Goal: Task Accomplishment & Management: Use online tool/utility

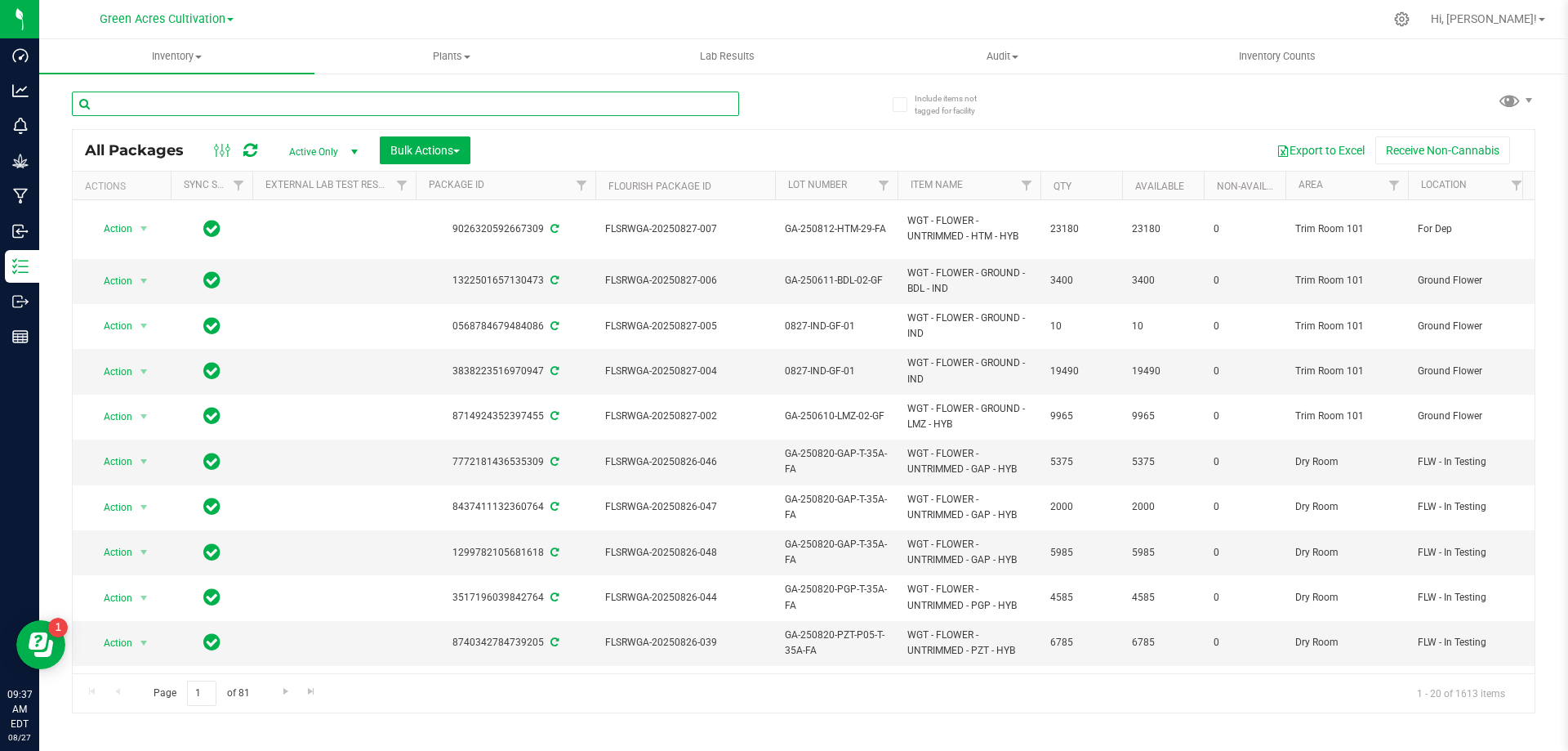
click at [365, 92] on input "text" at bounding box center [405, 103] width 667 height 25
paste input "FLSRWGA-20250827-007"
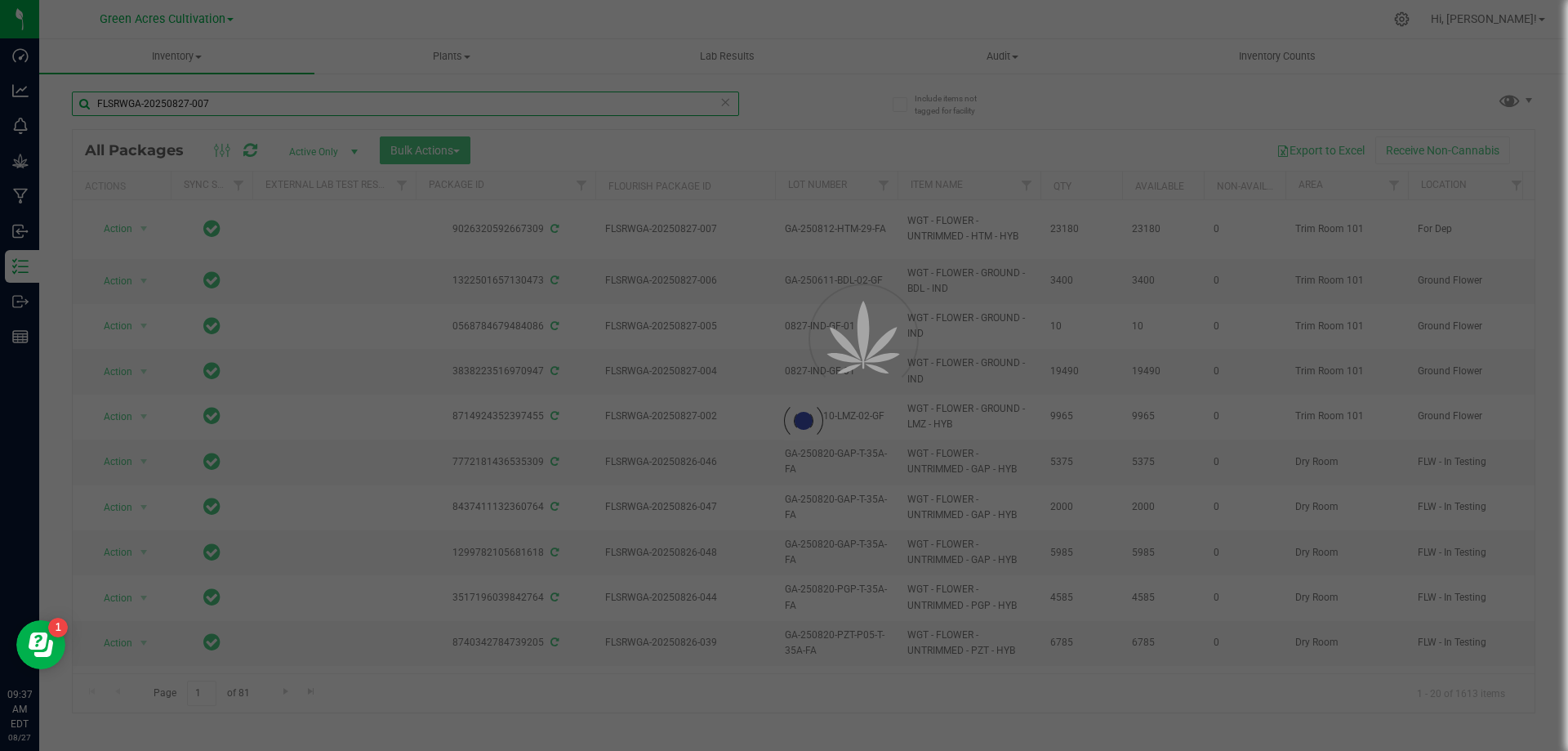
type input "FLSRWGA-20250827-007"
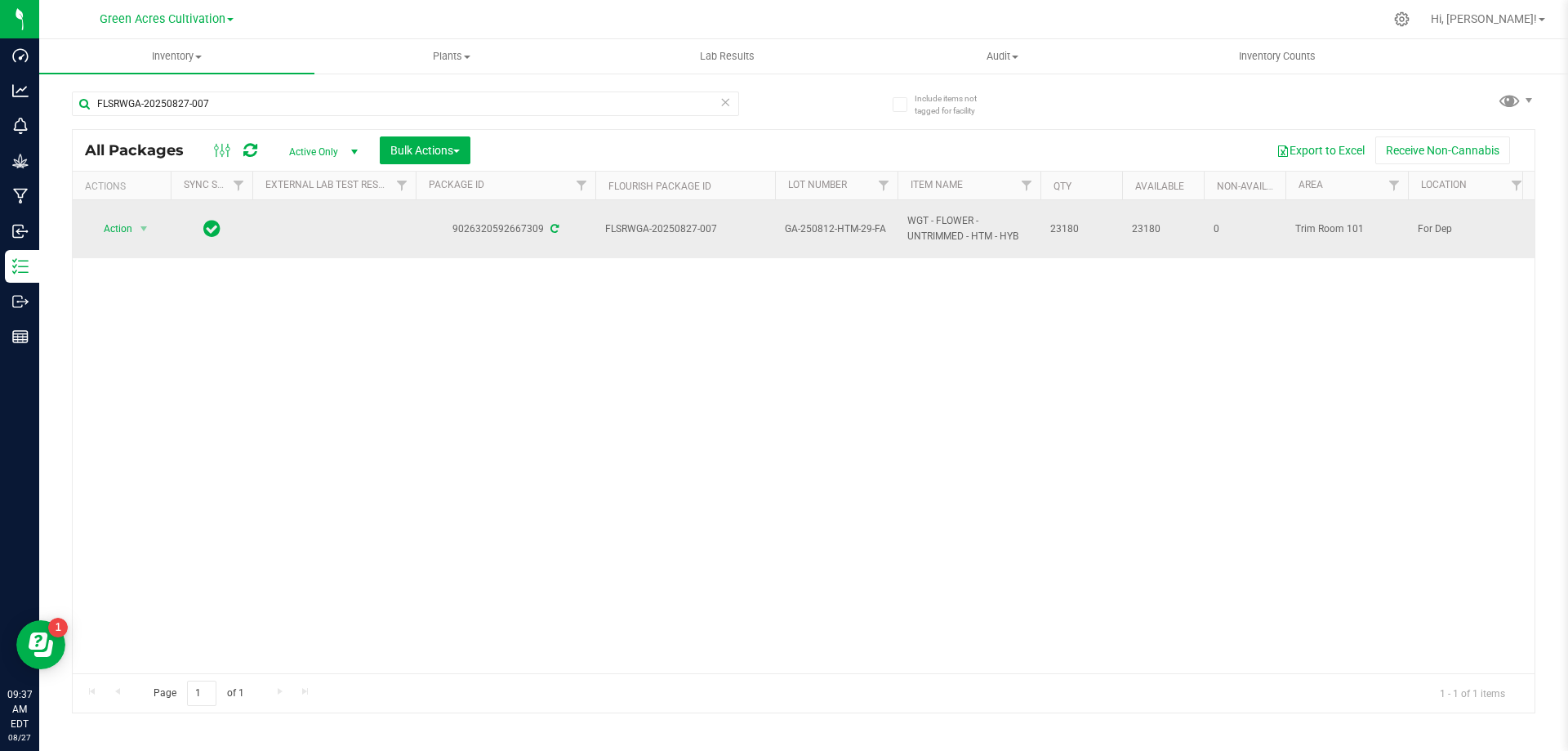
click at [151, 216] on td "Action Action Adjust qty Create package Edit attributes Global inventory Locate…" at bounding box center [121, 229] width 98 height 58
click at [138, 227] on span "select" at bounding box center [143, 228] width 13 height 13
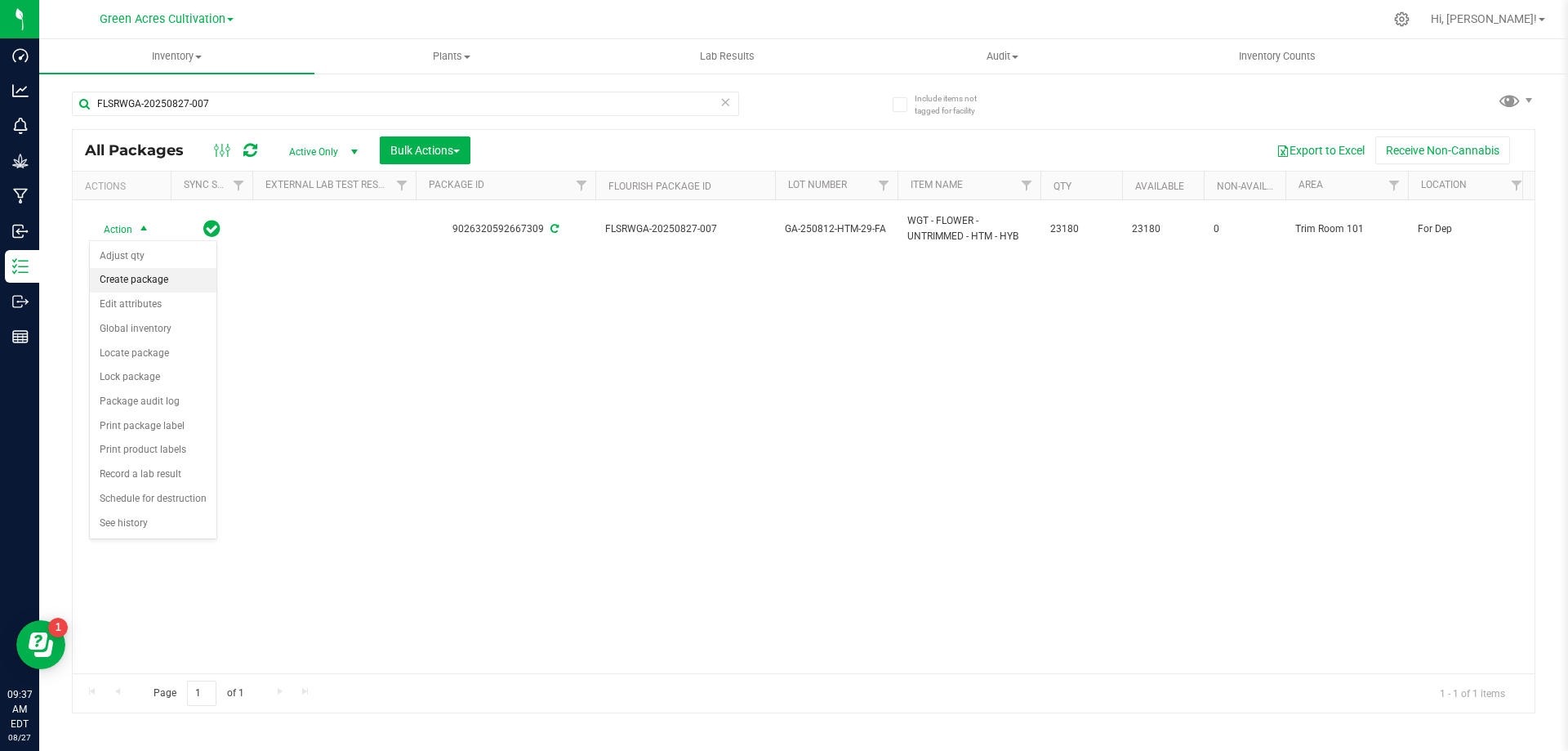
click at [147, 281] on li "Create package" at bounding box center [153, 280] width 127 height 25
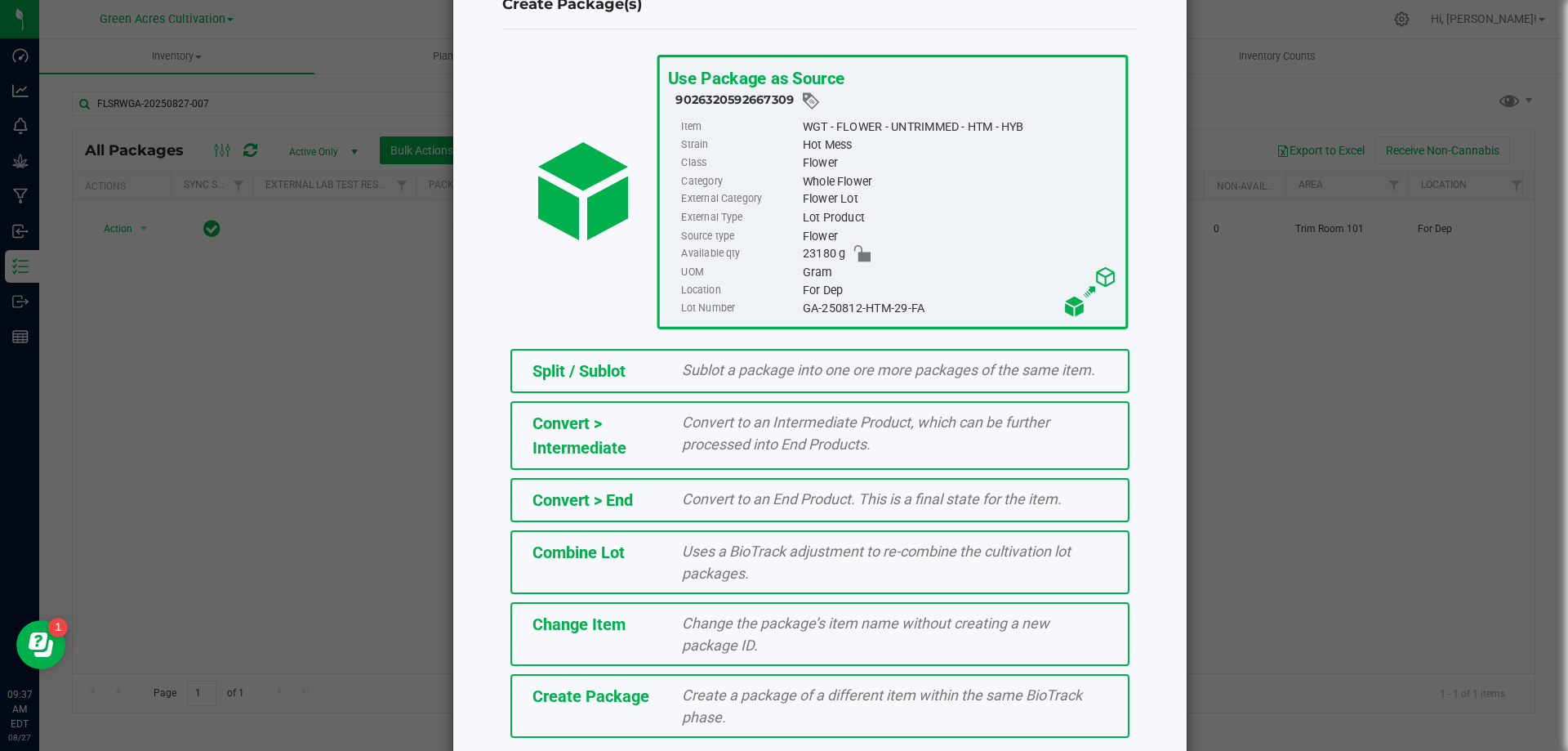
scroll to position [118, 0]
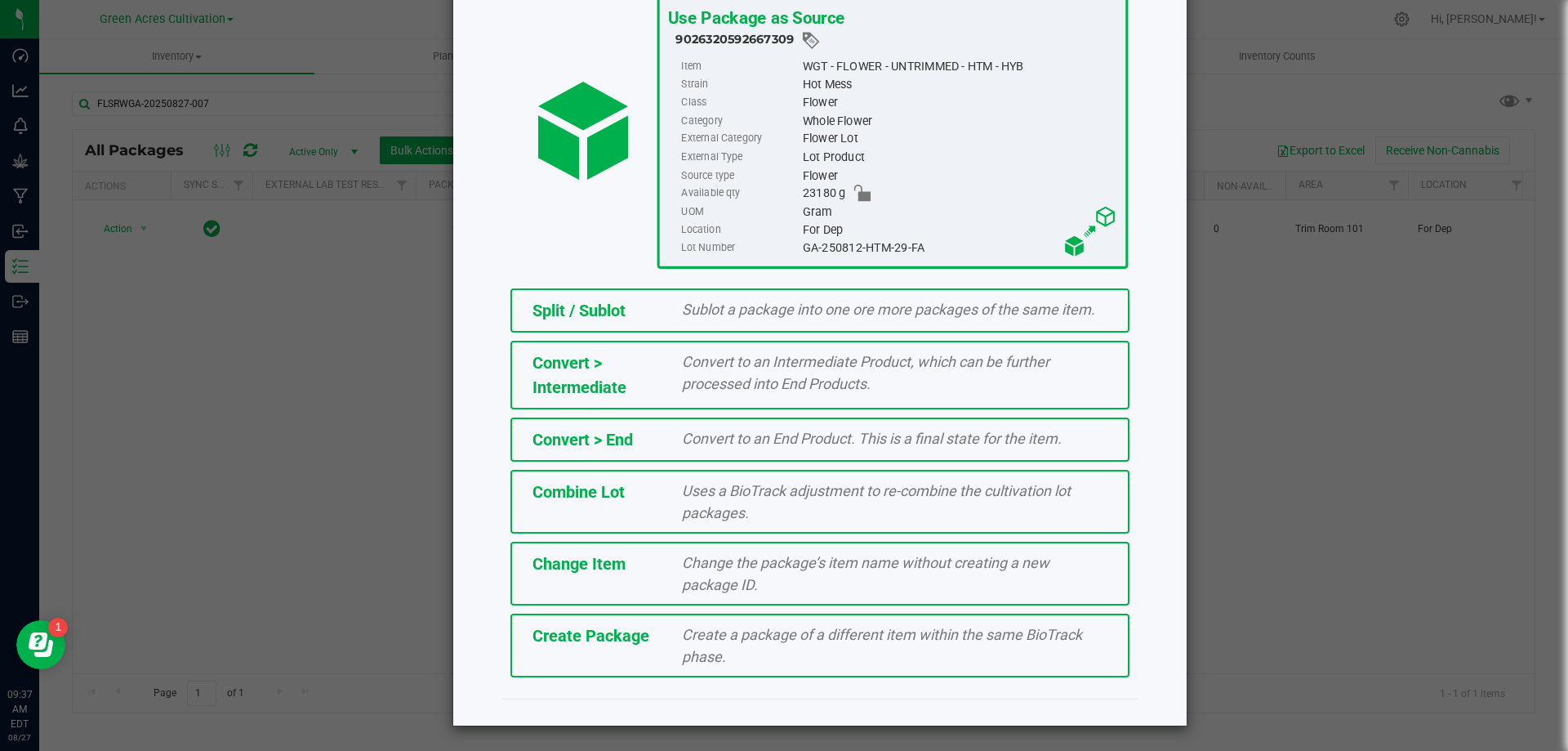
click at [779, 626] on span "Create a package of a different item within the same BioTrack phase." at bounding box center [882, 645] width 401 height 39
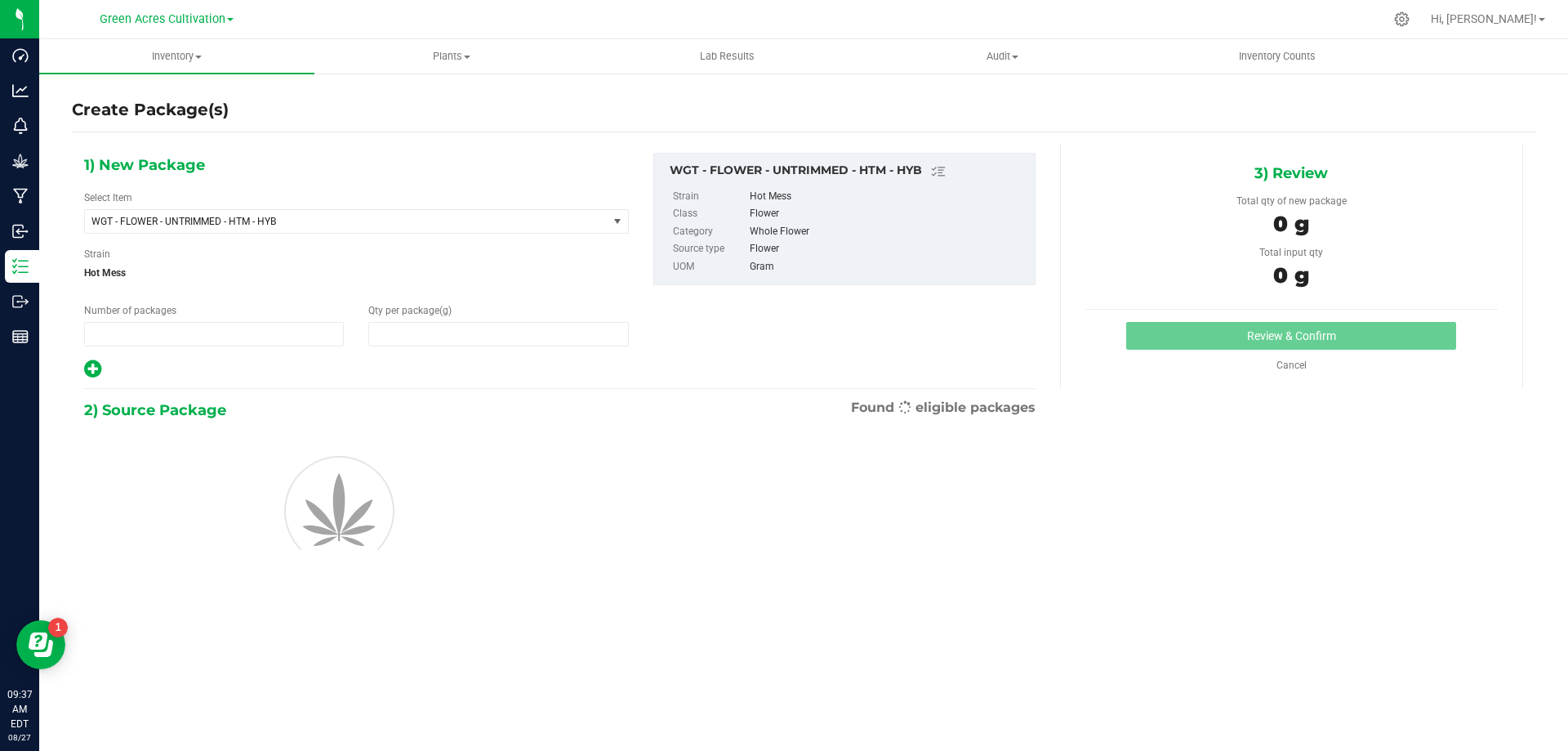
type input "1"
type input "0.0000"
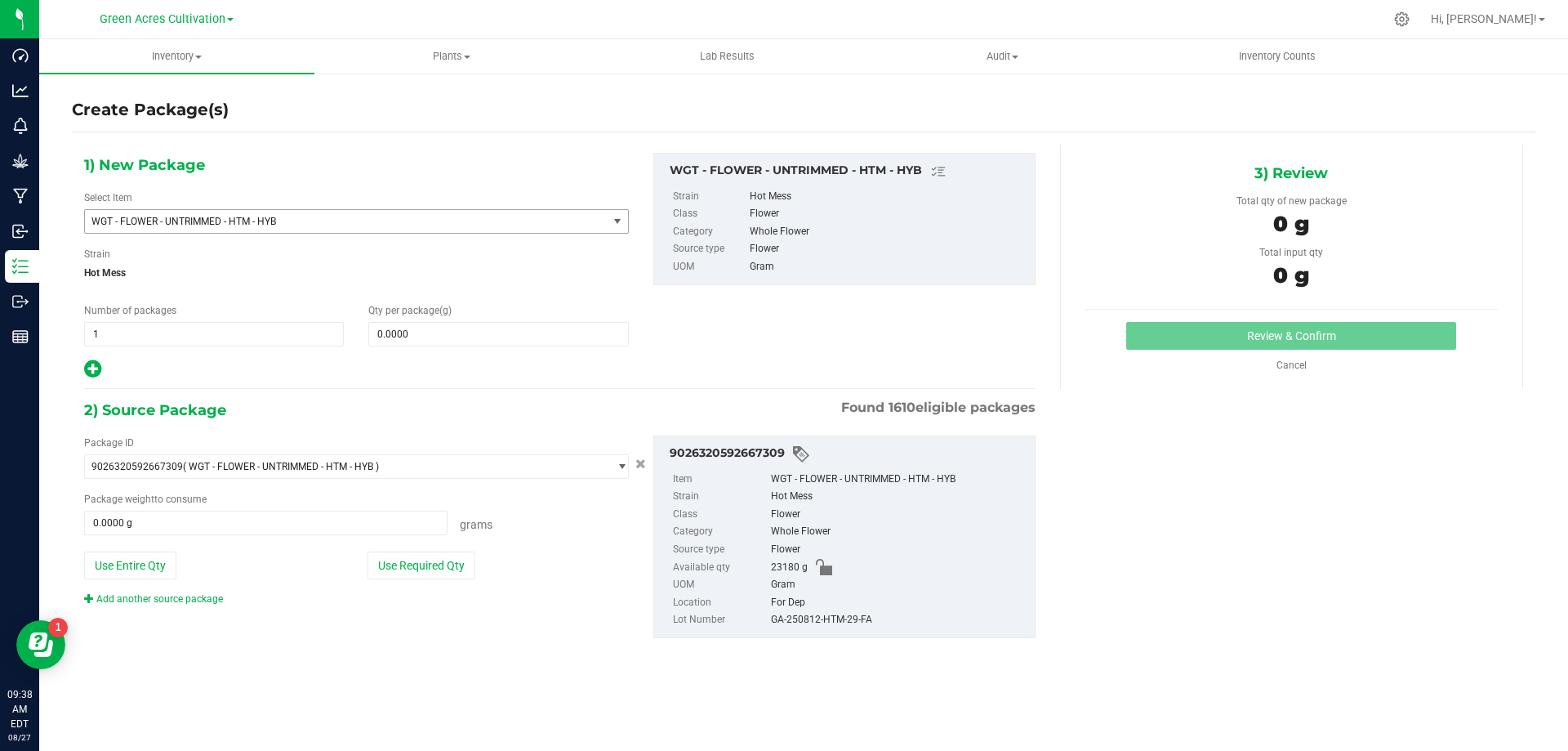
click at [464, 228] on span "WGT - FLOWER - UNTRIMMED - HTM - HYB" at bounding box center [346, 221] width 522 height 23
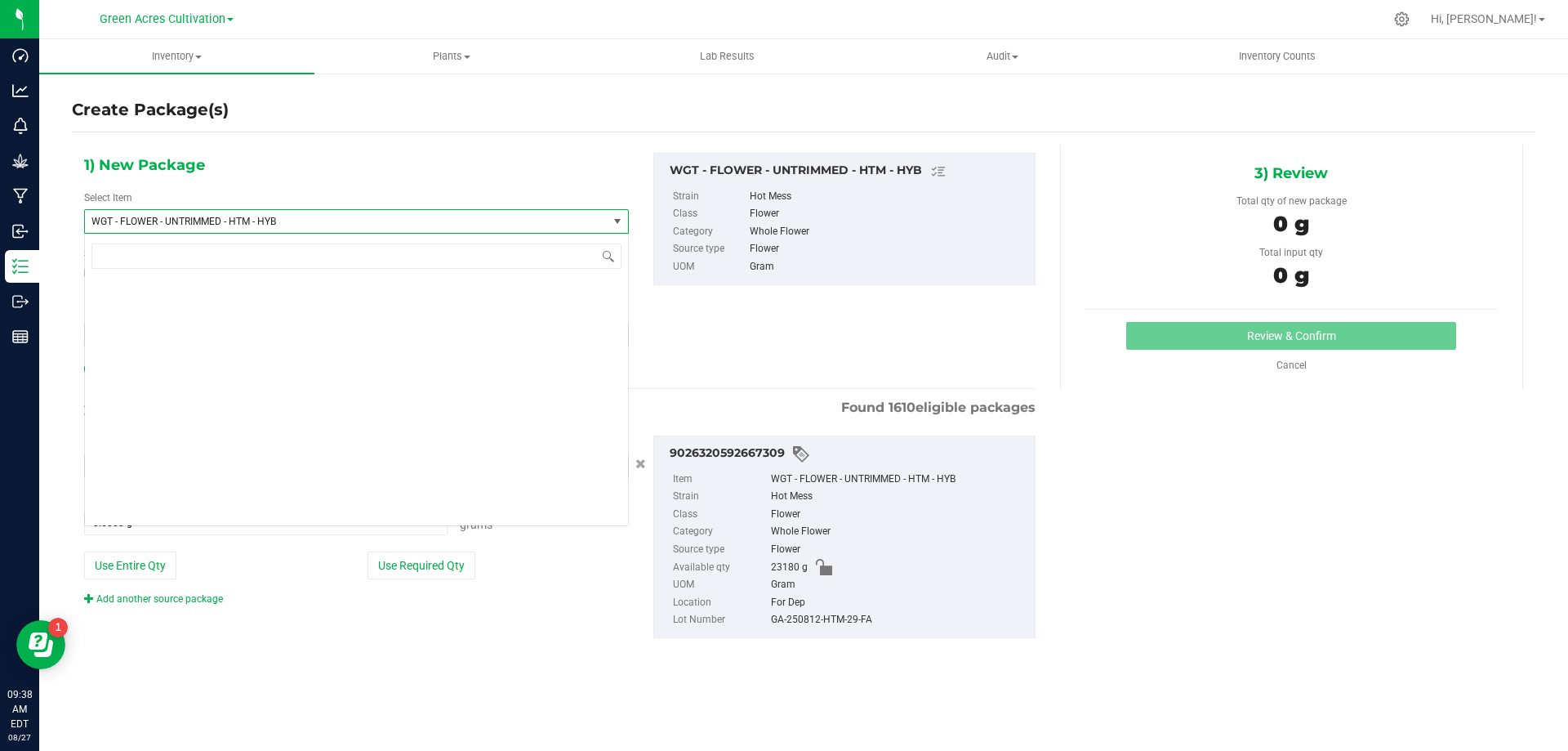
scroll to position [345849, 0]
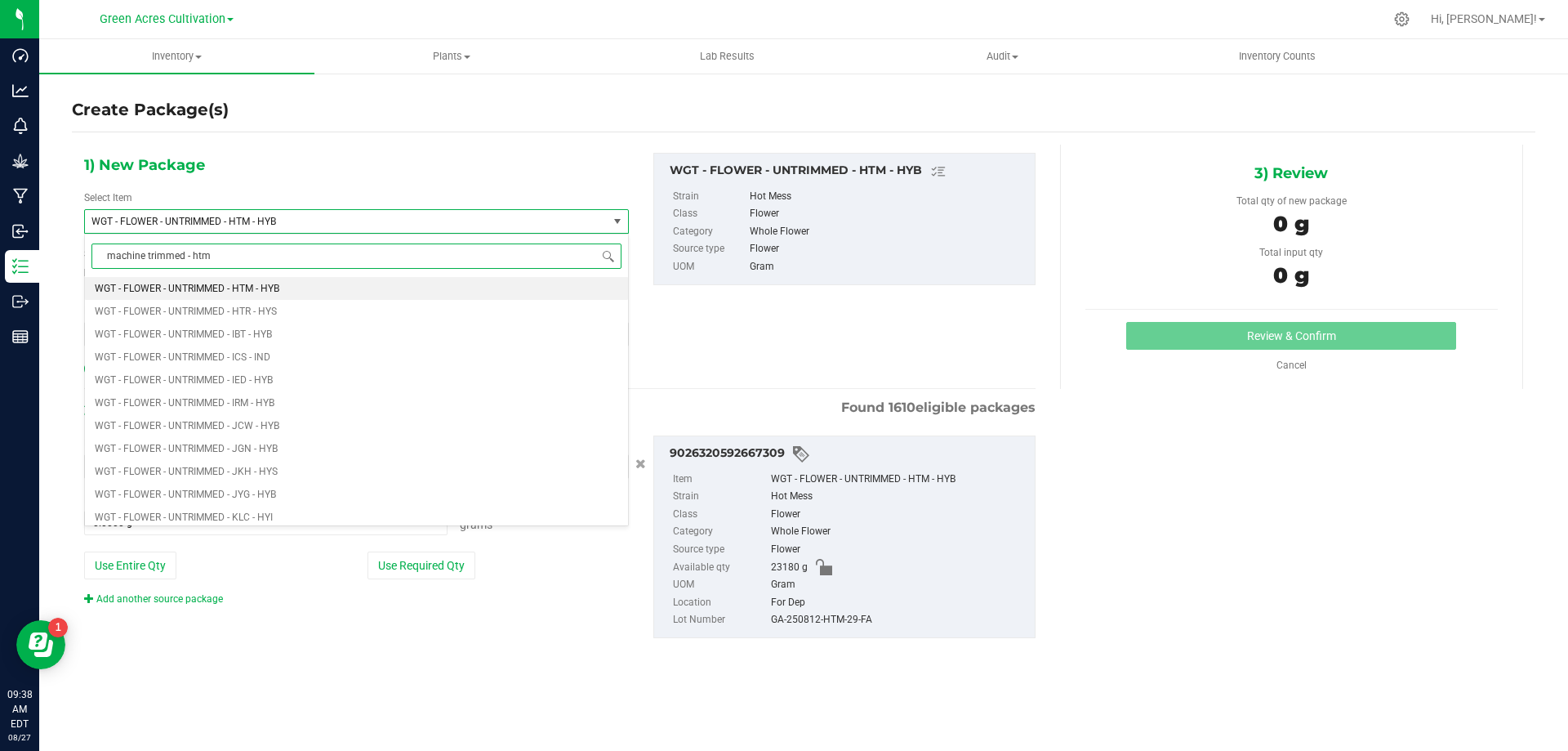
type input "machine trimmed - htm"
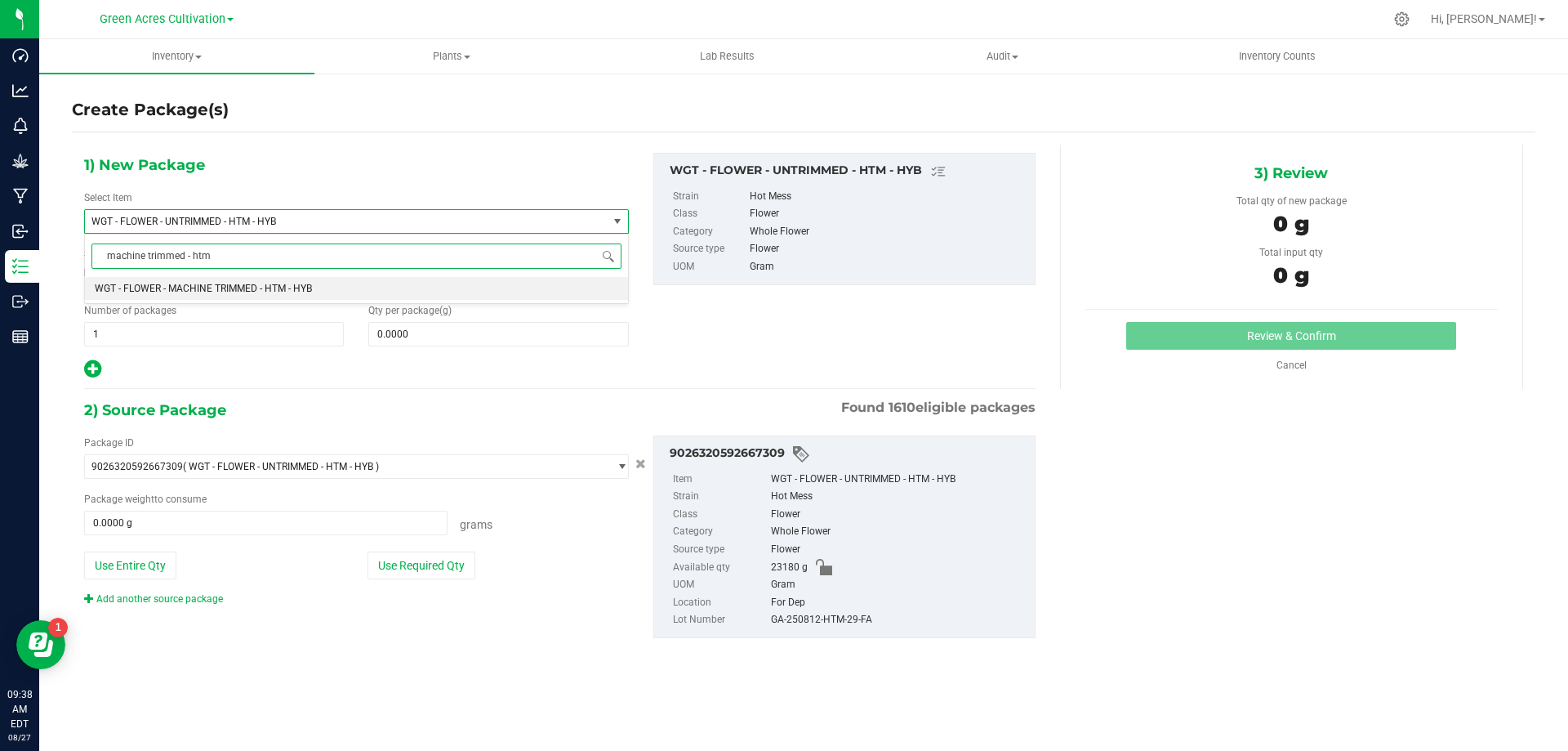
click at [401, 280] on li "WGT - FLOWER - MACHINE TRIMMED - HTM - HYB" at bounding box center [356, 288] width 543 height 23
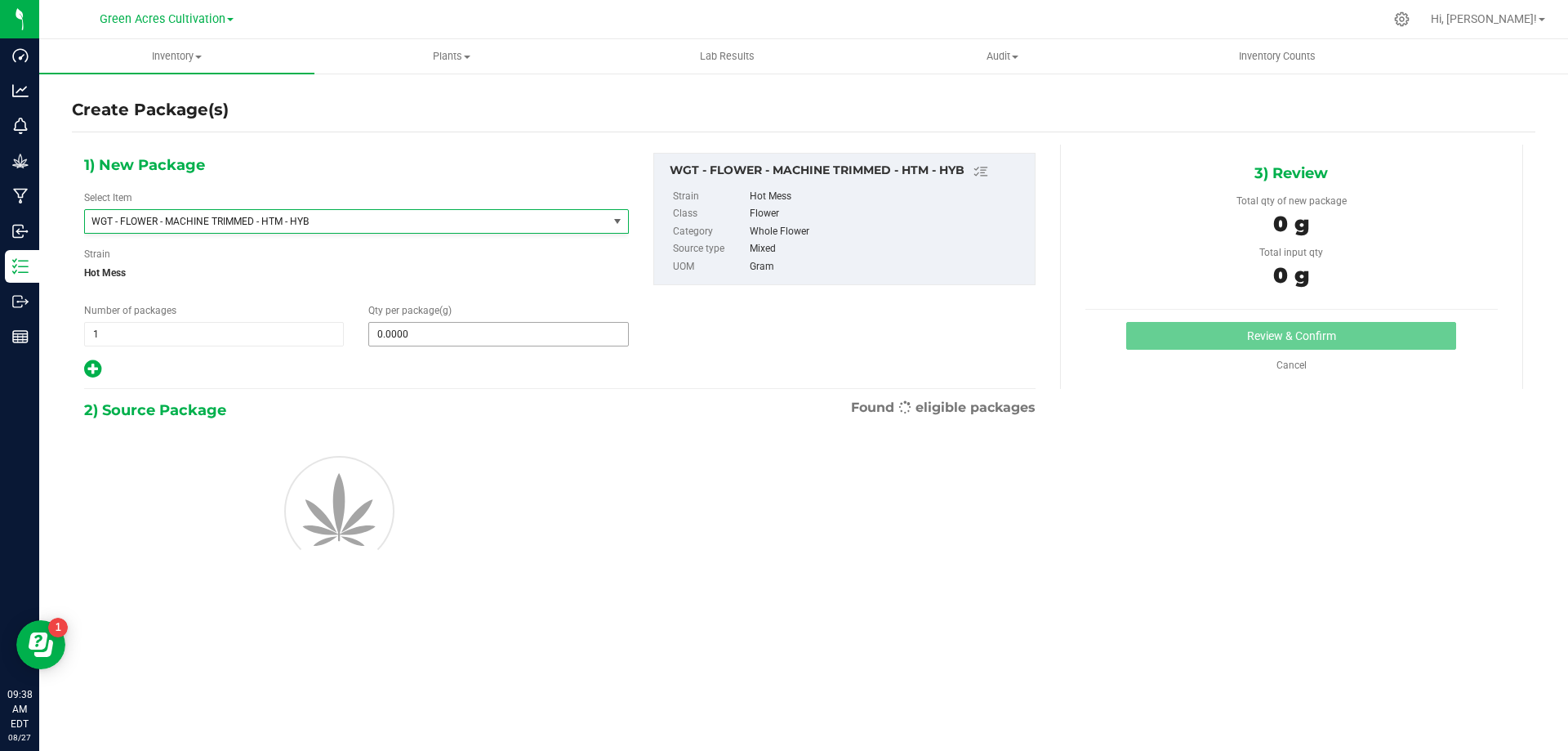
type input "0.0000"
click at [441, 342] on span at bounding box center [498, 334] width 260 height 25
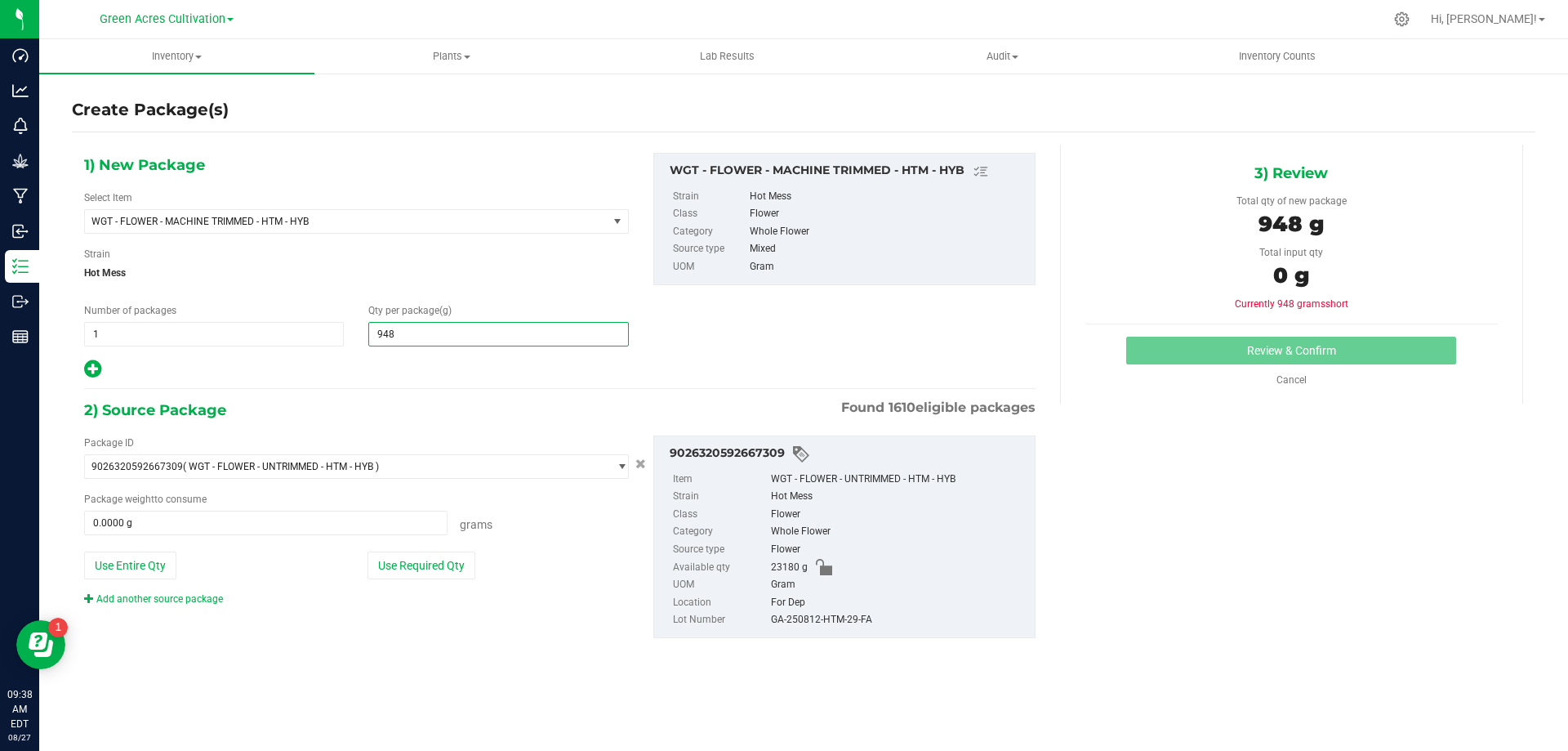
type input "9480"
type input "9,480.0000"
click at [441, 575] on button "Use Required Qty" at bounding box center [421, 565] width 107 height 28
type input "9480.0000 g"
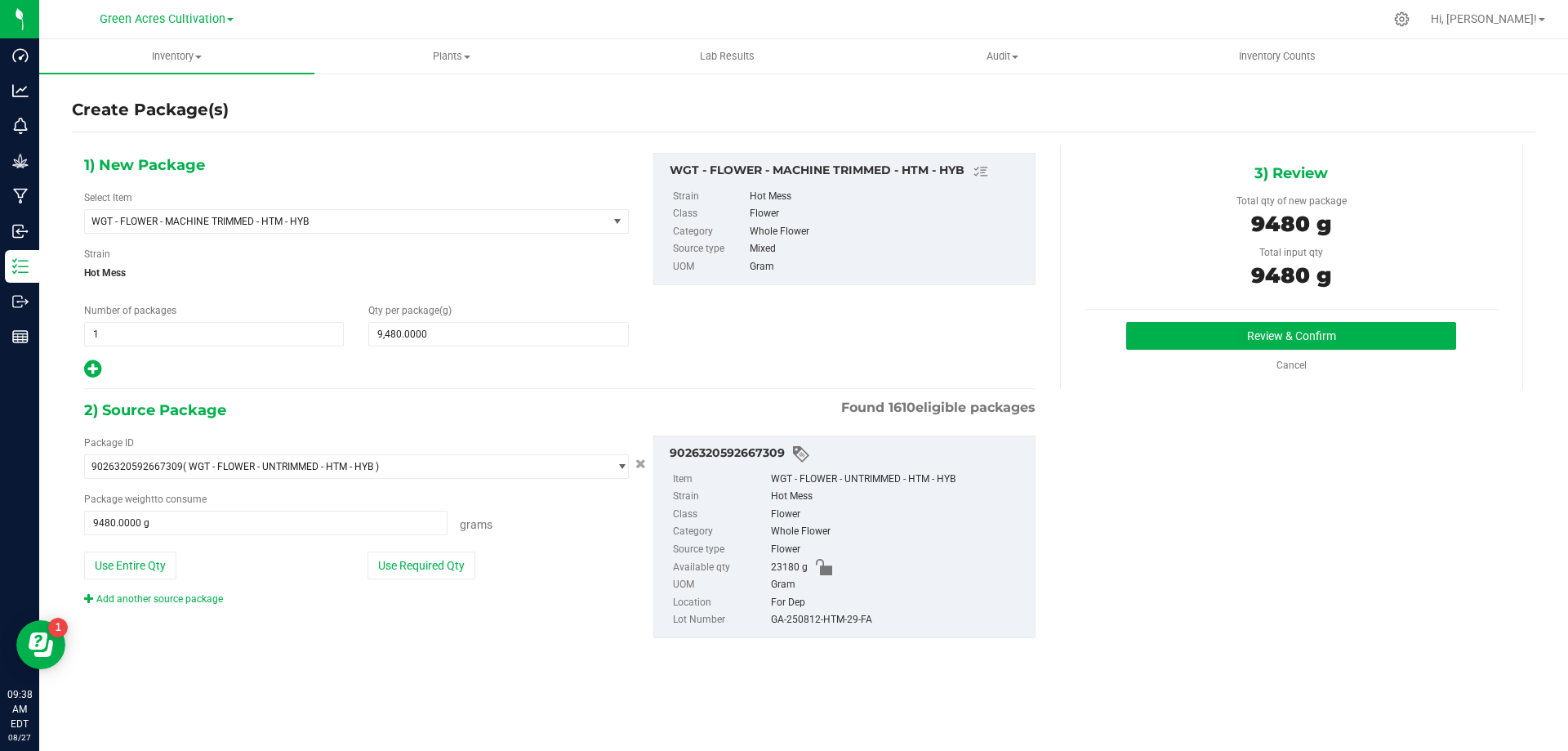
click at [833, 621] on div "GA-250812-HTM-29-FA" at bounding box center [899, 620] width 256 height 18
copy div "GA-250812-HTM-29-FA"
click at [1393, 338] on button "Review & Confirm" at bounding box center [1291, 336] width 330 height 28
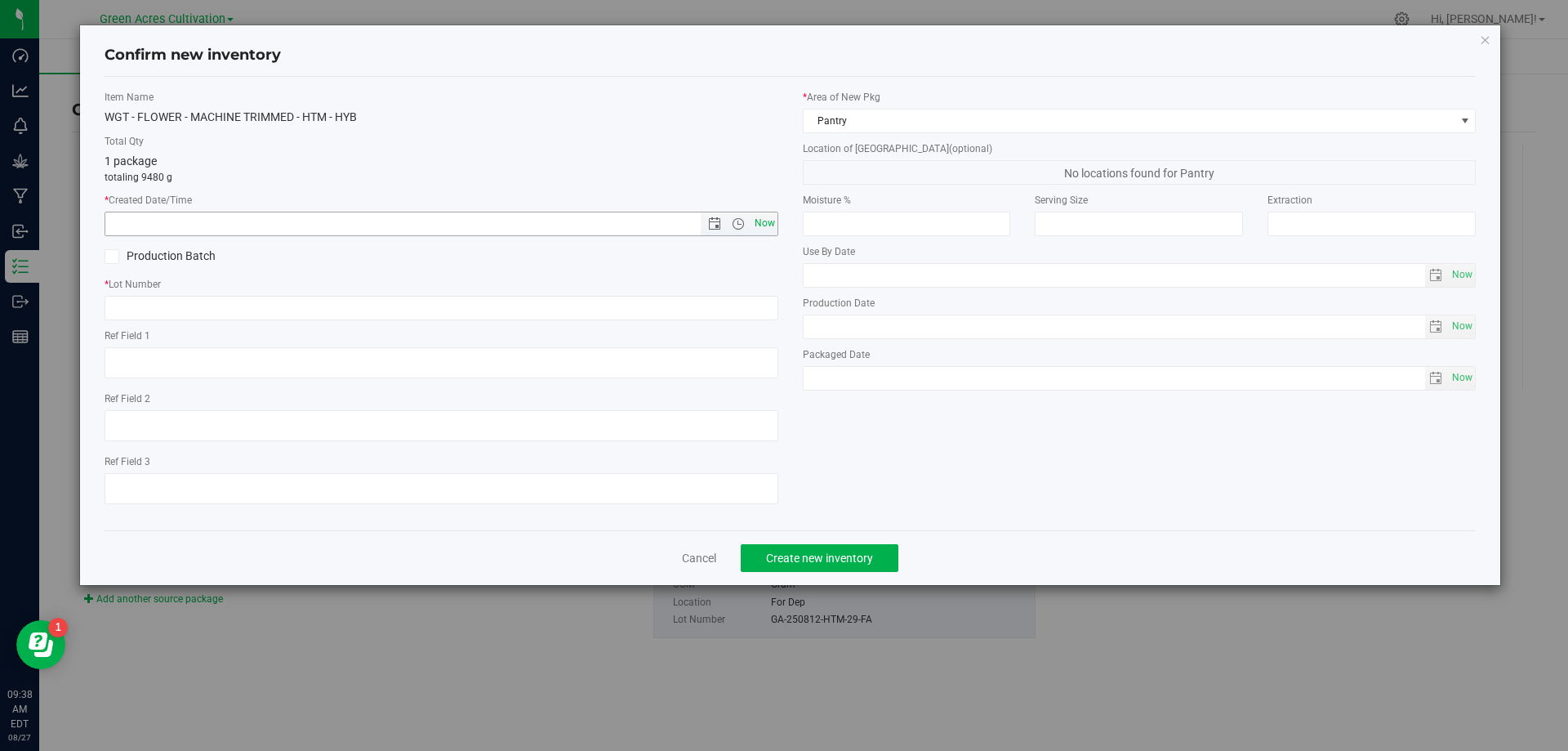
click at [770, 225] on span "Now" at bounding box center [764, 223] width 28 height 24
type input "[DATE] 9:38 AM"
click at [752, 294] on div "* Lot Number" at bounding box center [441, 298] width 674 height 43
click at [753, 299] on input "text" at bounding box center [441, 308] width 674 height 25
paste input "GA-250812-HTM-29-FA"
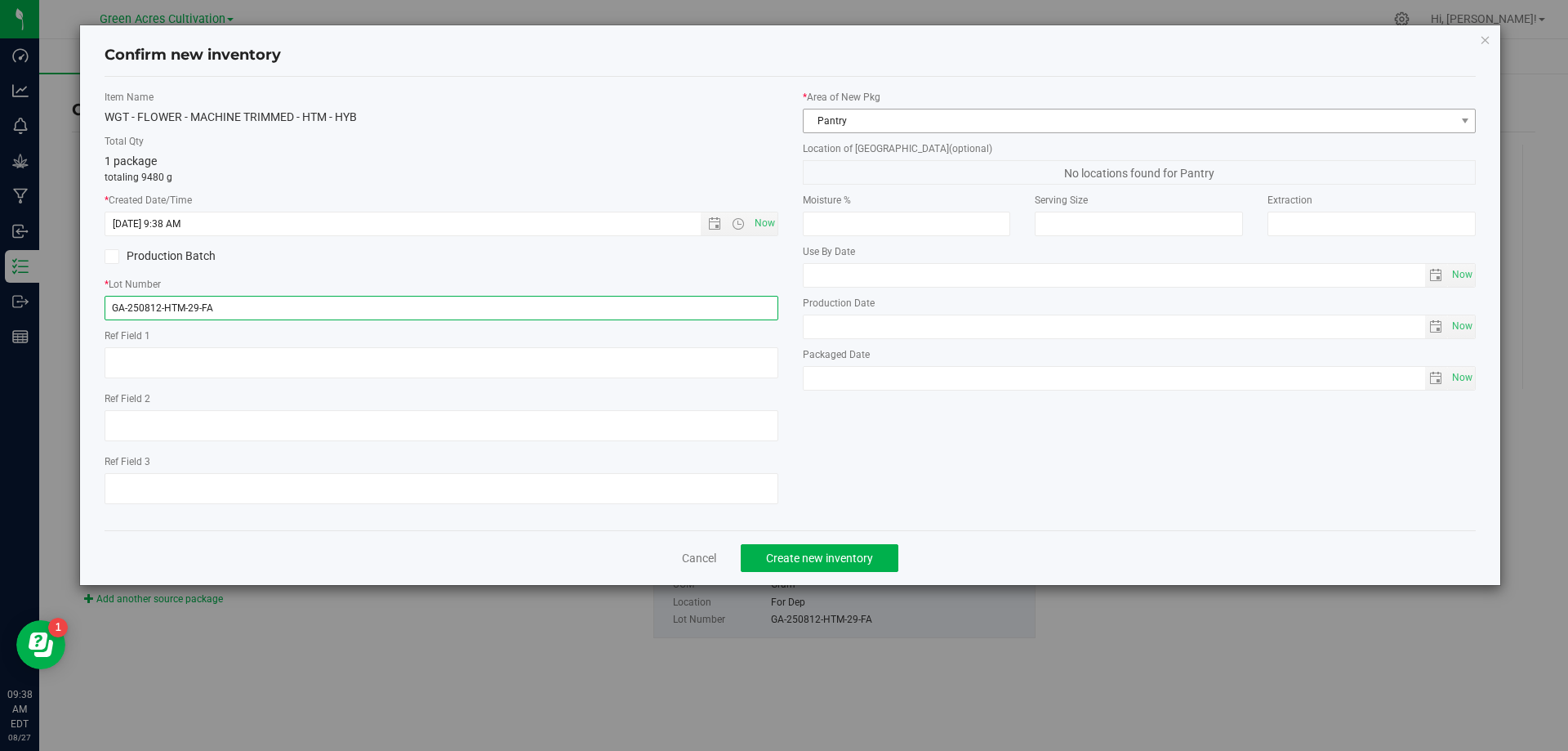
type input "GA-250812-HTM-29-FA"
click at [922, 125] on span "Pantry" at bounding box center [1129, 120] width 652 height 23
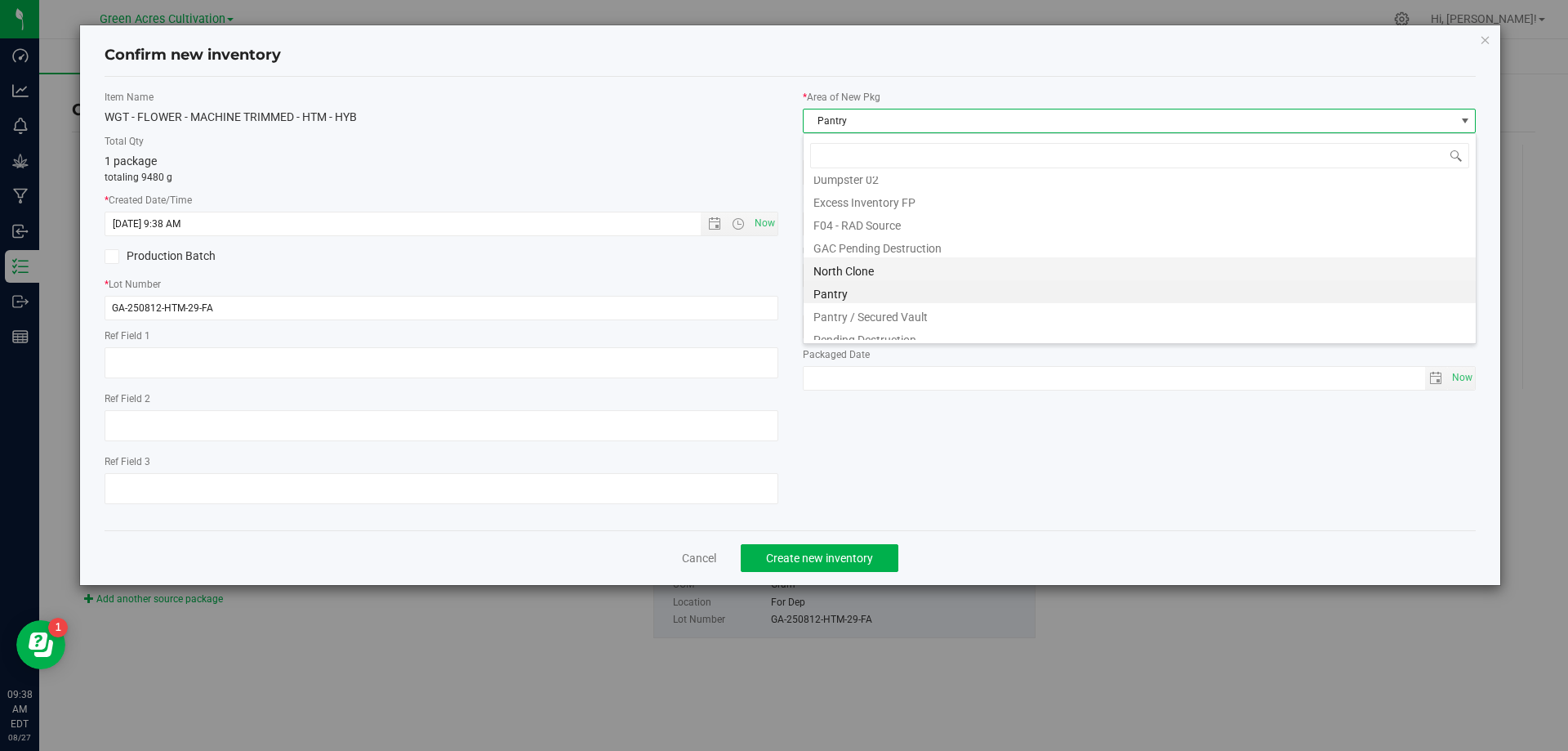
scroll to position [225, 0]
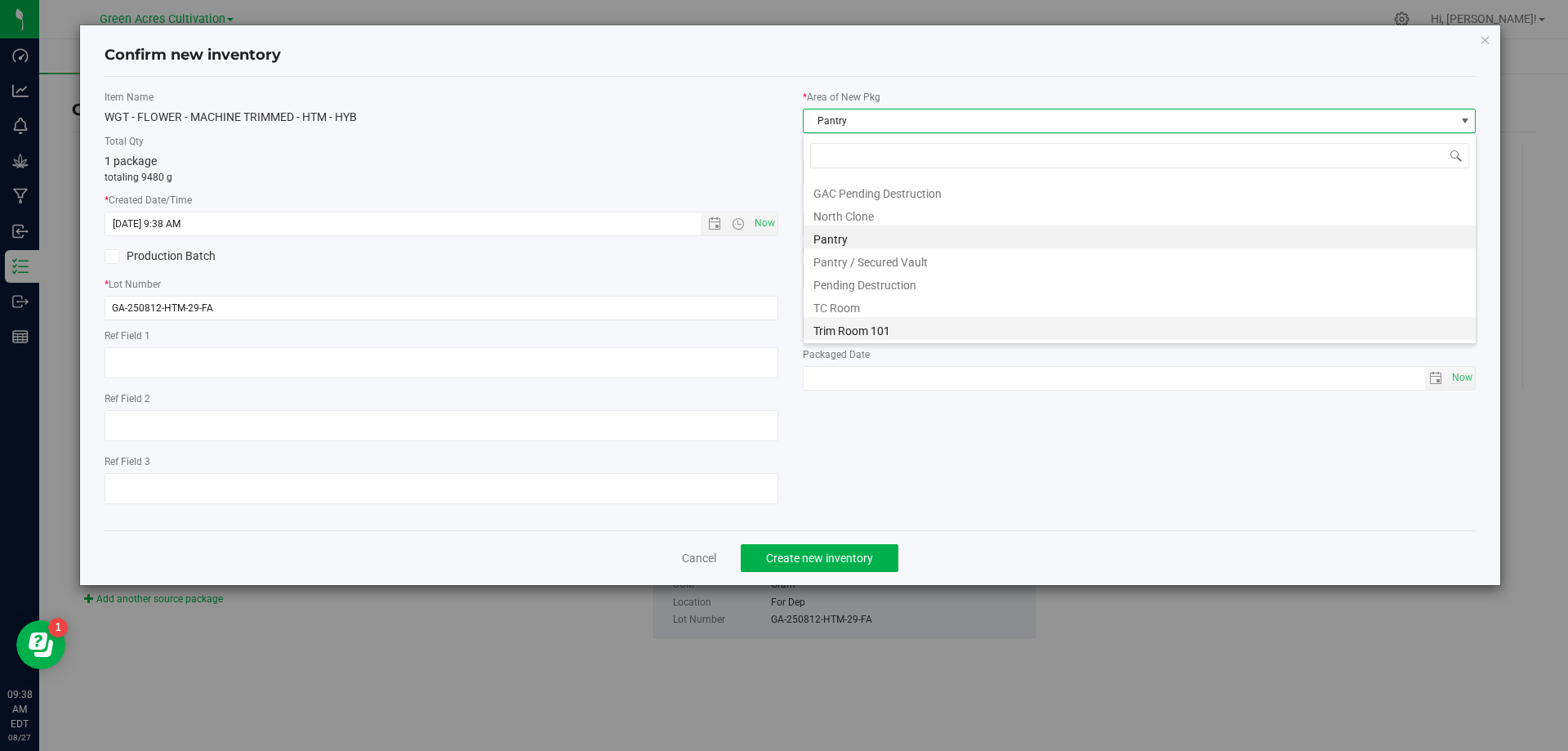
click at [911, 332] on li "Trim Room 101" at bounding box center [1139, 328] width 672 height 23
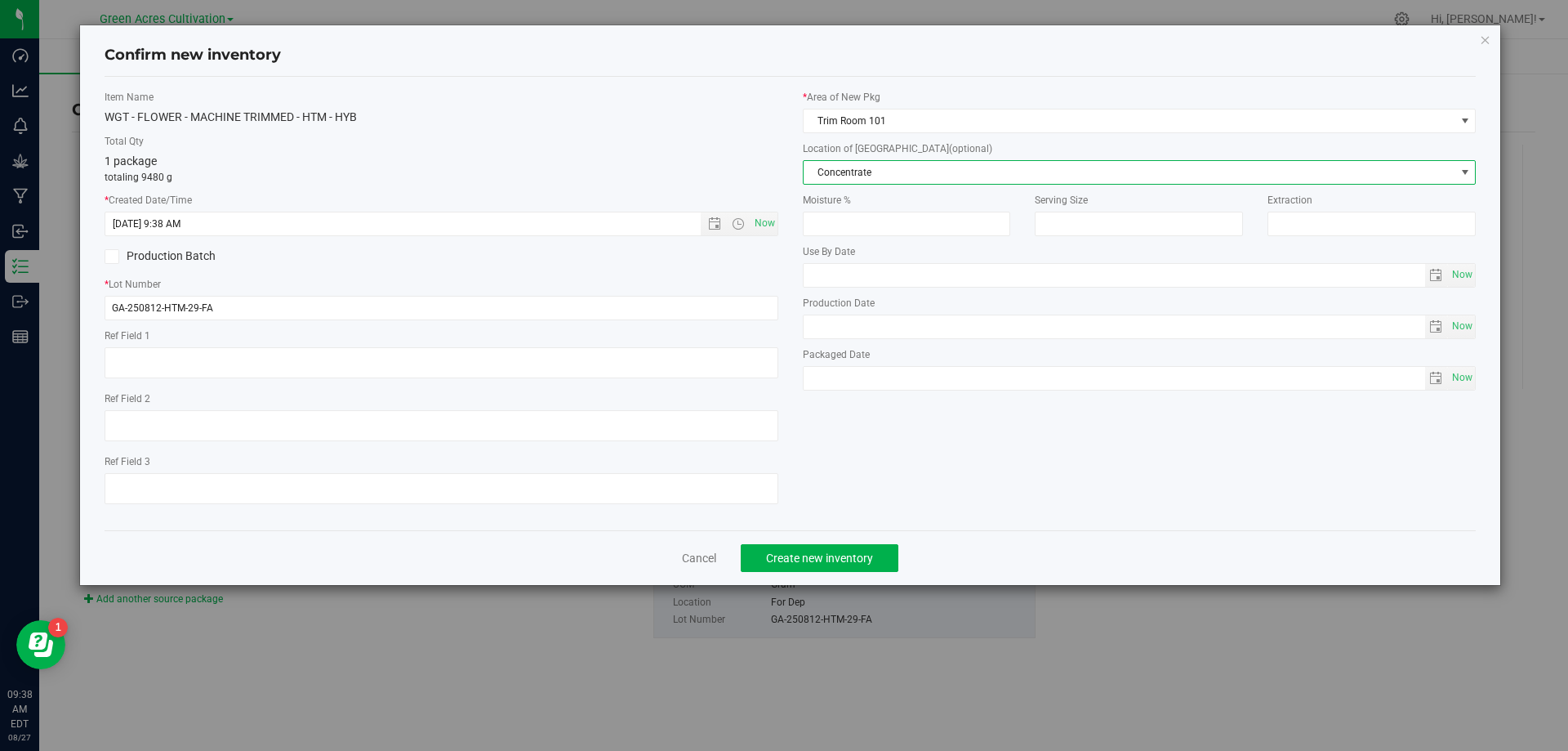
click at [943, 172] on span "Concentrate" at bounding box center [1129, 172] width 652 height 23
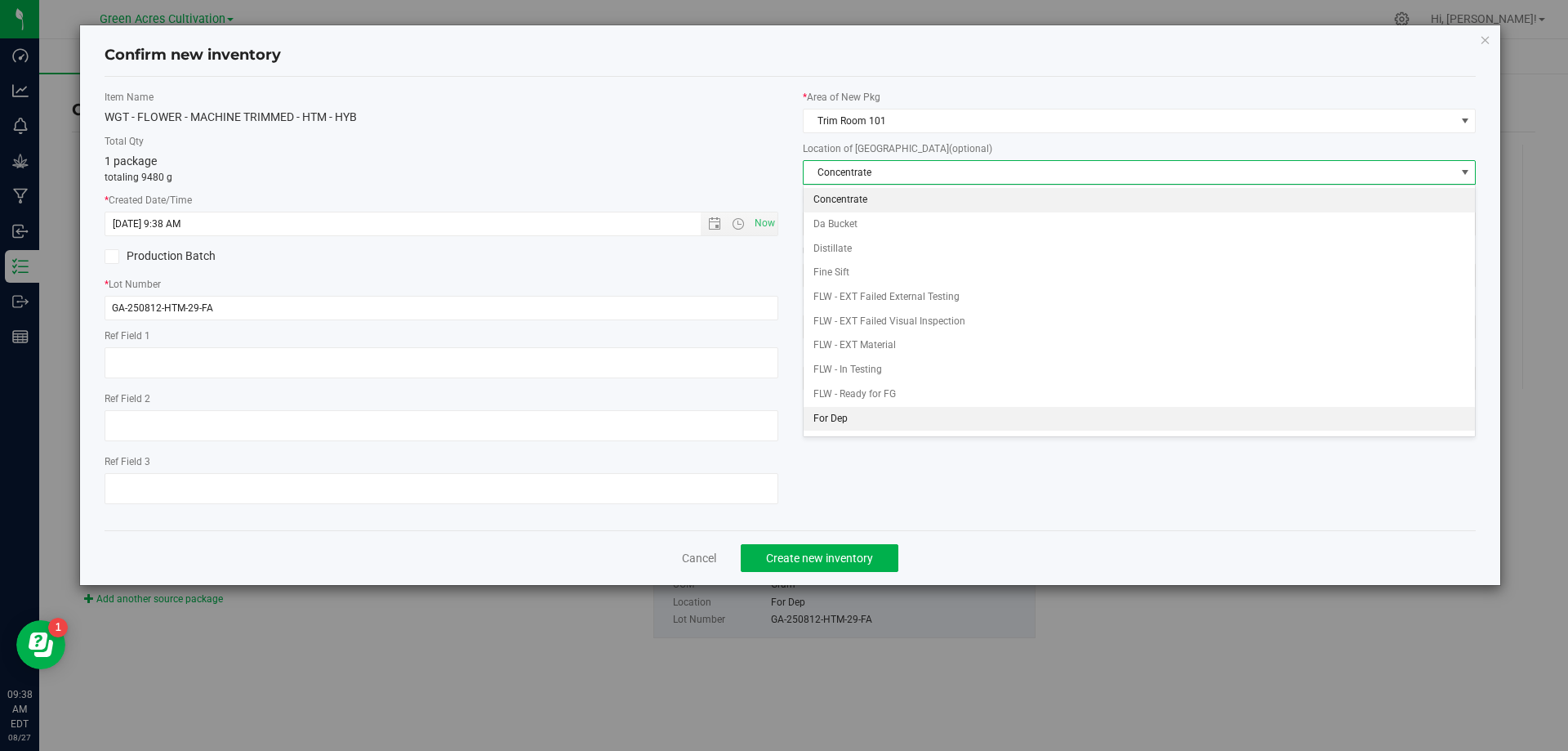
click at [874, 416] on li "For Dep" at bounding box center [1139, 419] width 672 height 25
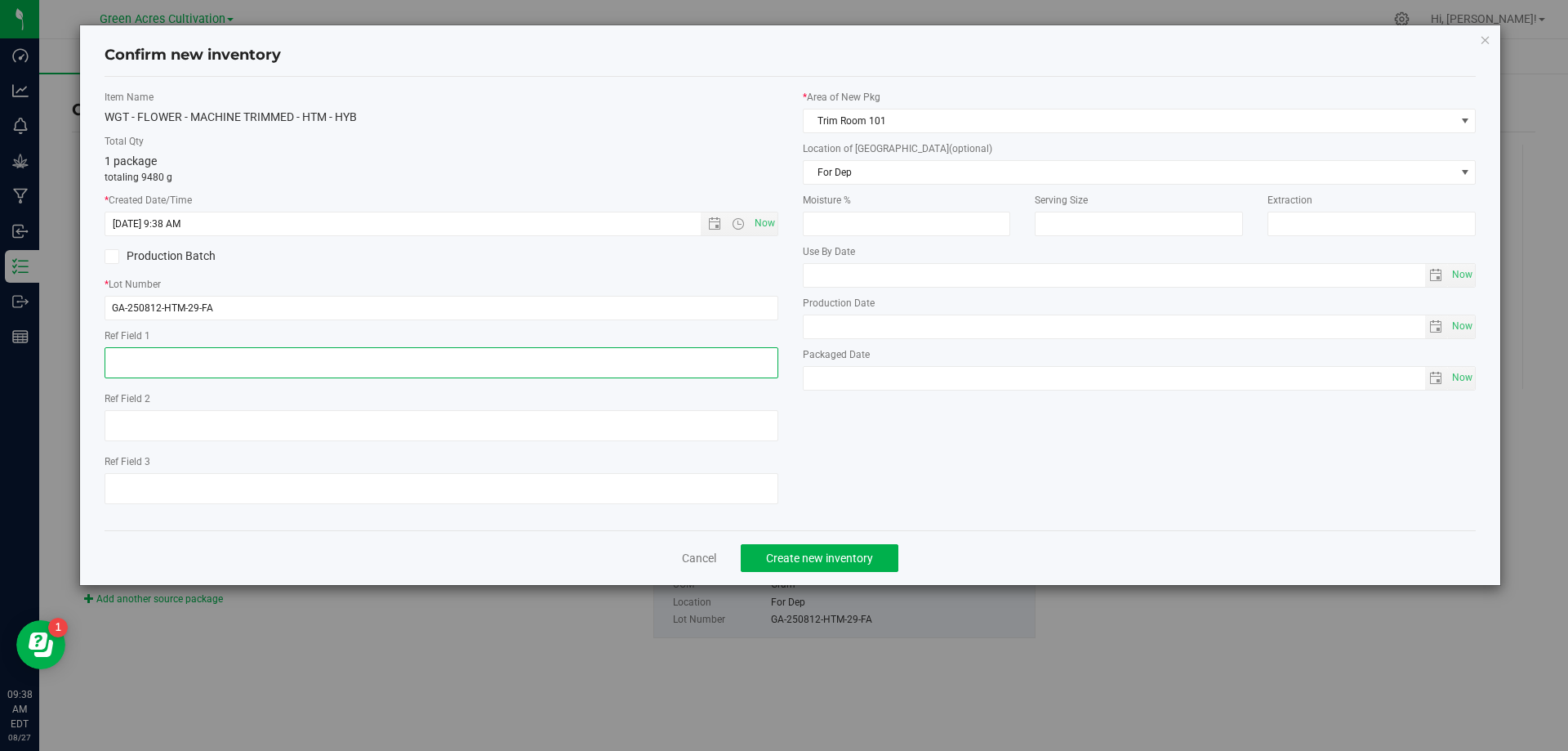
click at [675, 356] on textarea at bounding box center [441, 362] width 674 height 31
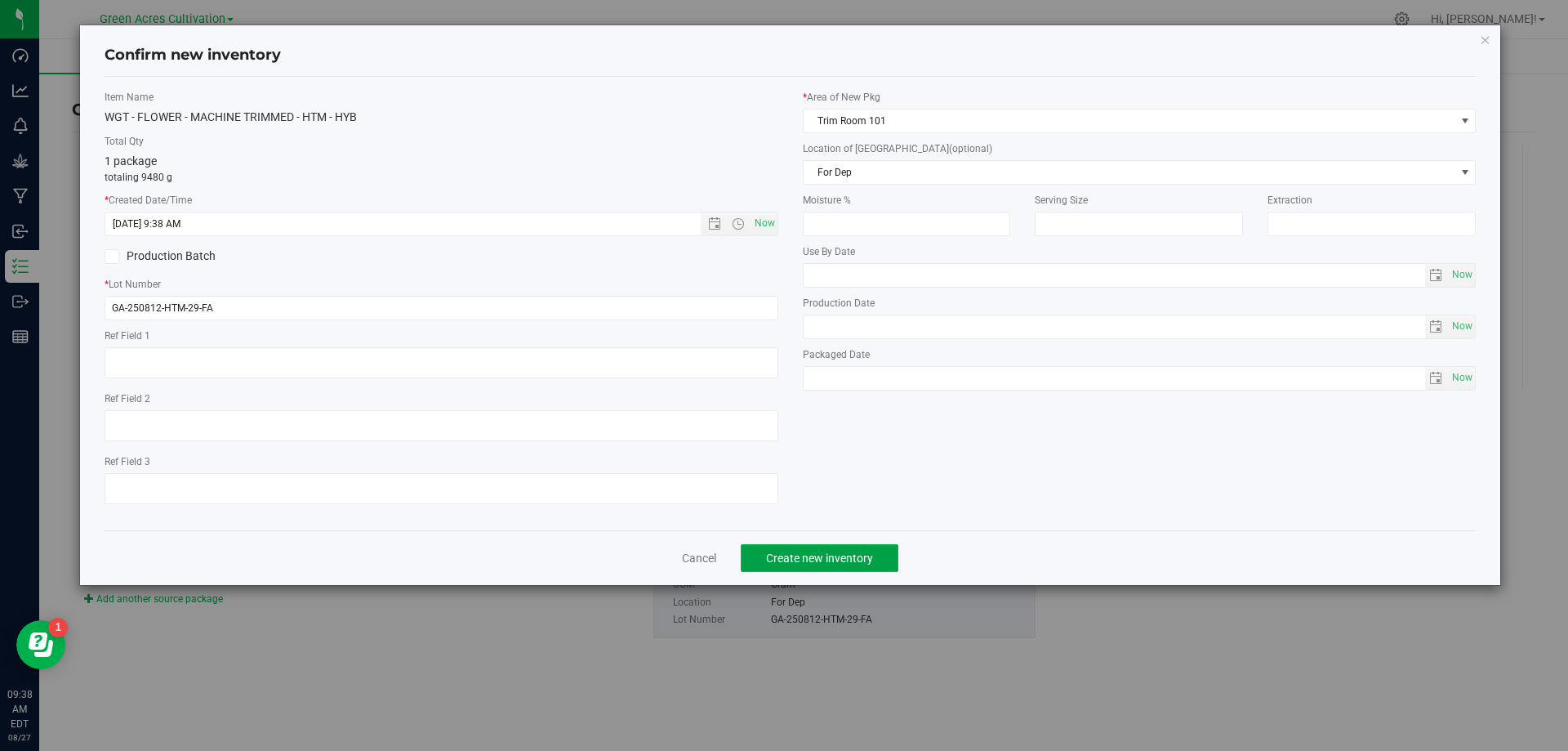
click at [846, 552] on span "Create new inventory" at bounding box center [820, 557] width 107 height 13
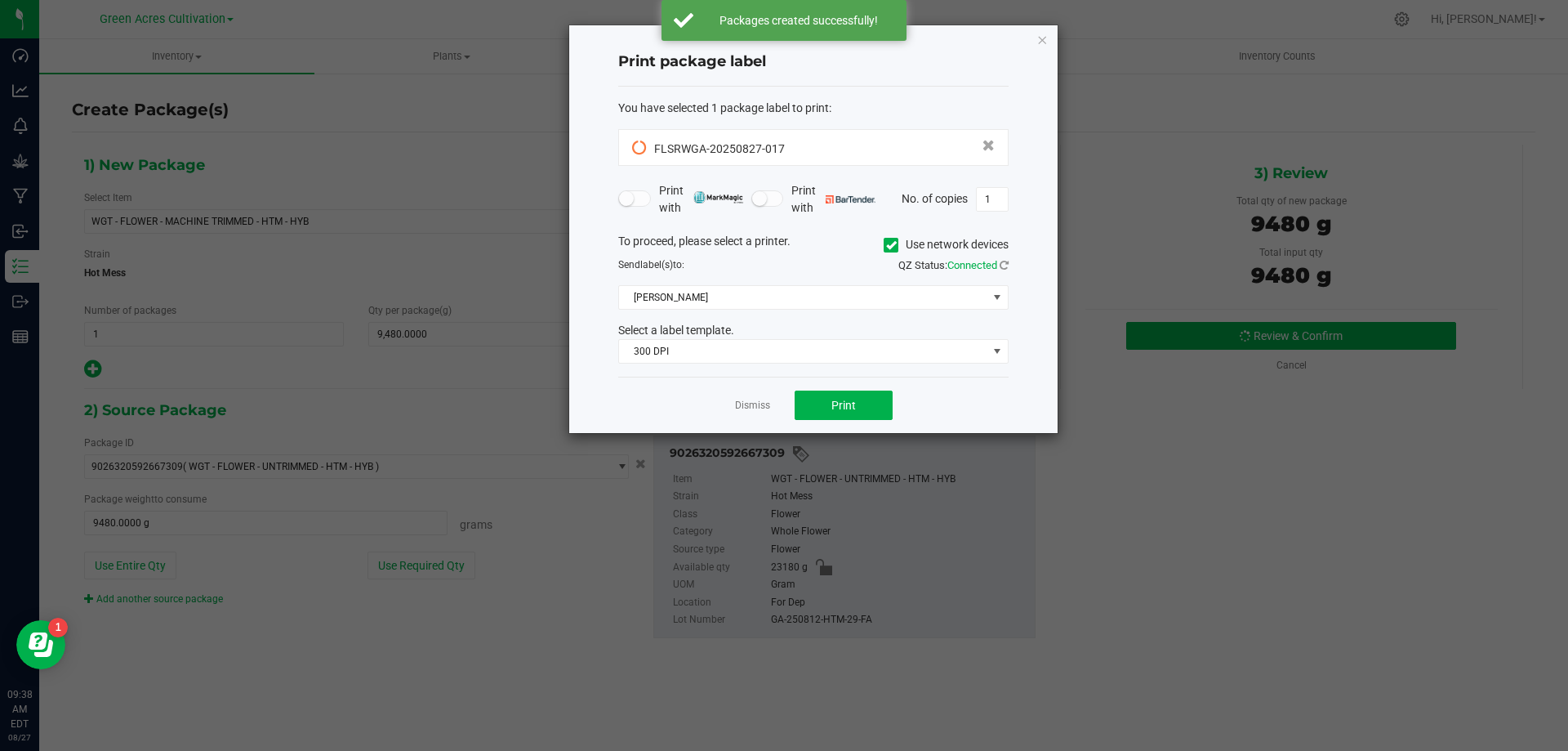
click at [896, 251] on label "Use network devices" at bounding box center [946, 245] width 125 height 17
click at [0, 0] on input "Use network devices" at bounding box center [0, 0] width 0 height 0
click at [892, 303] on span at bounding box center [803, 297] width 368 height 23
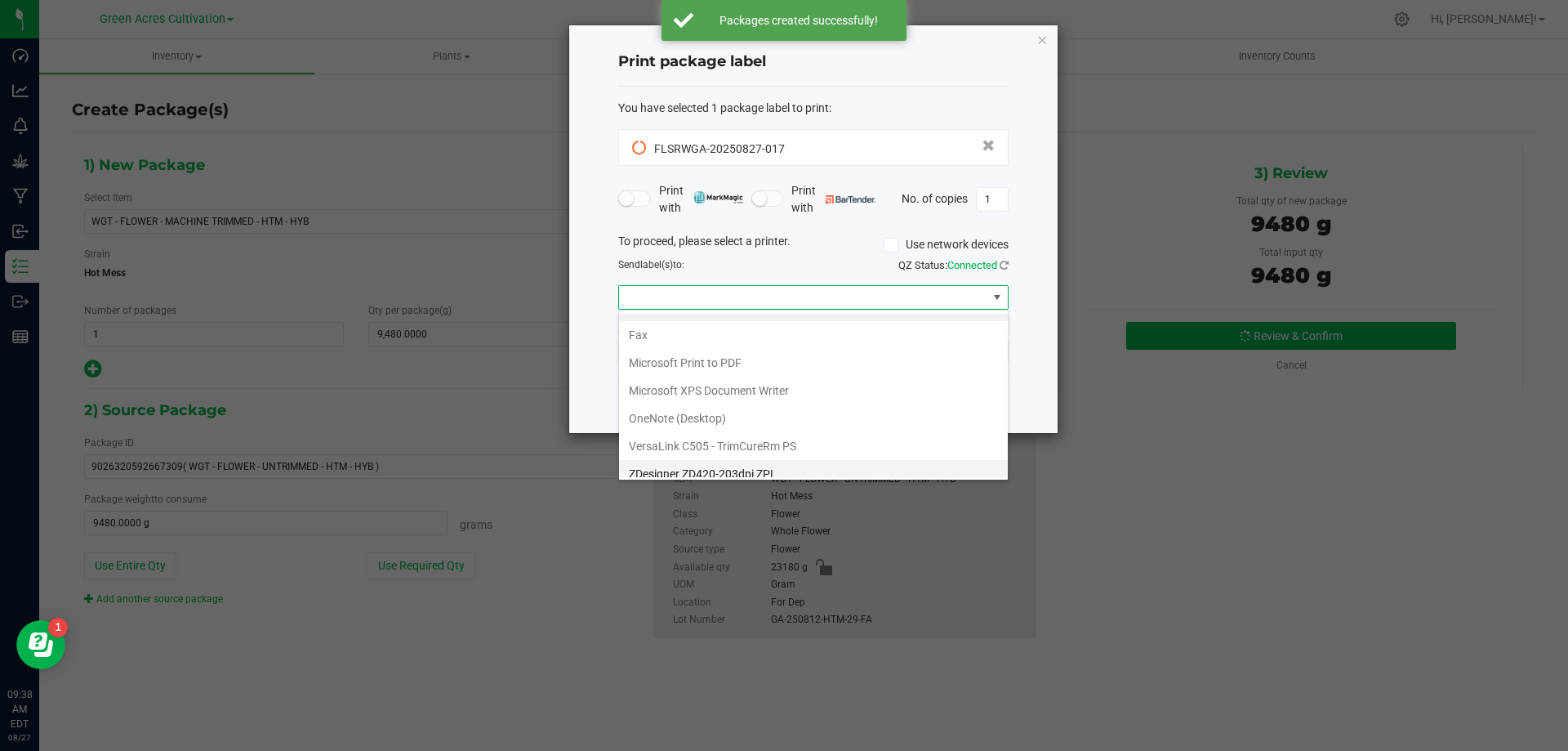
scroll to position [31, 0]
click at [747, 478] on div "Brother QL-800 Fax Microsoft Print to PDF Microsoft XPS Document Writer OneNote…" at bounding box center [813, 395] width 390 height 170
click at [752, 460] on ZPL "ZDesigner ZD420-203dpi ZPL" at bounding box center [813, 463] width 389 height 28
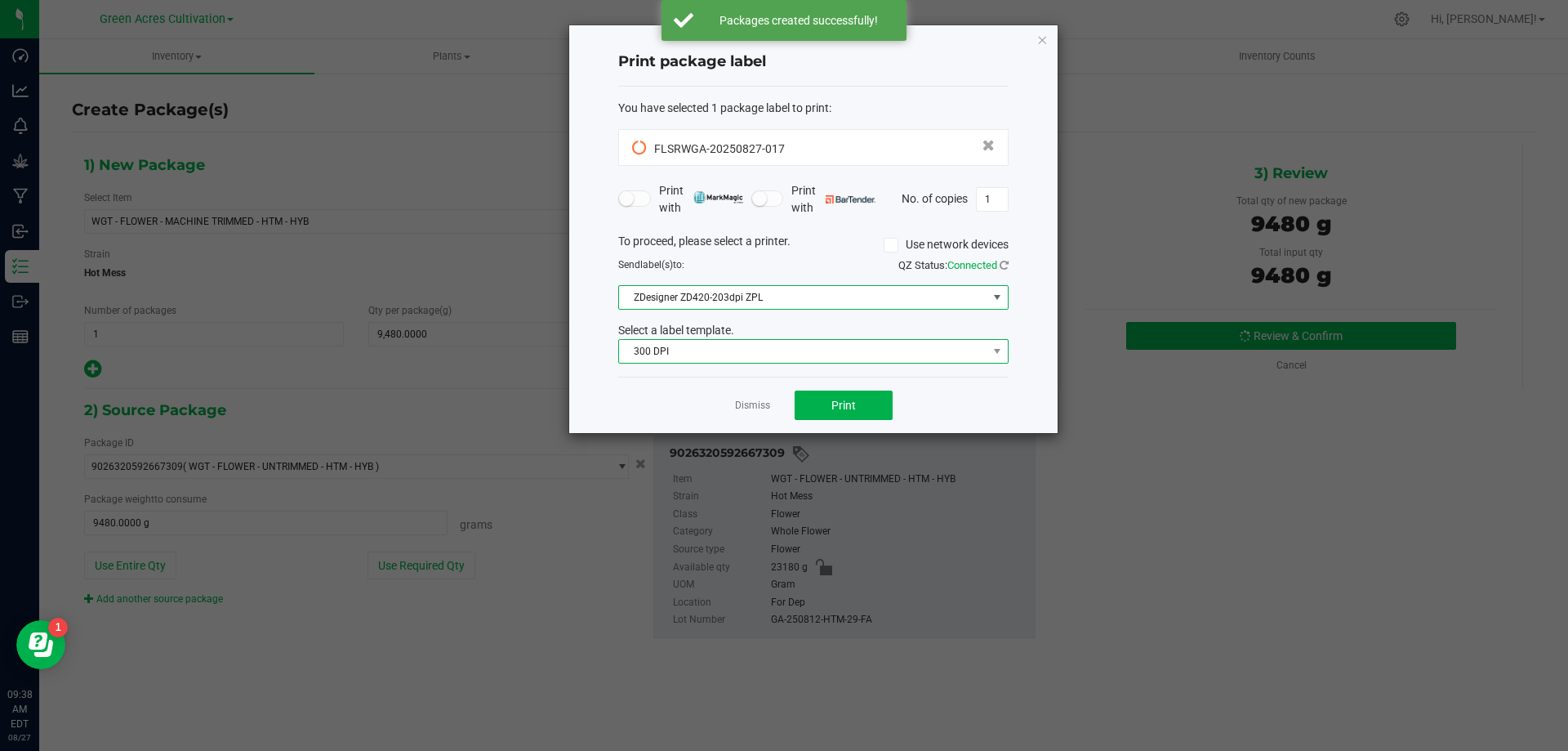
click at [802, 341] on span "300 DPI" at bounding box center [803, 351] width 368 height 23
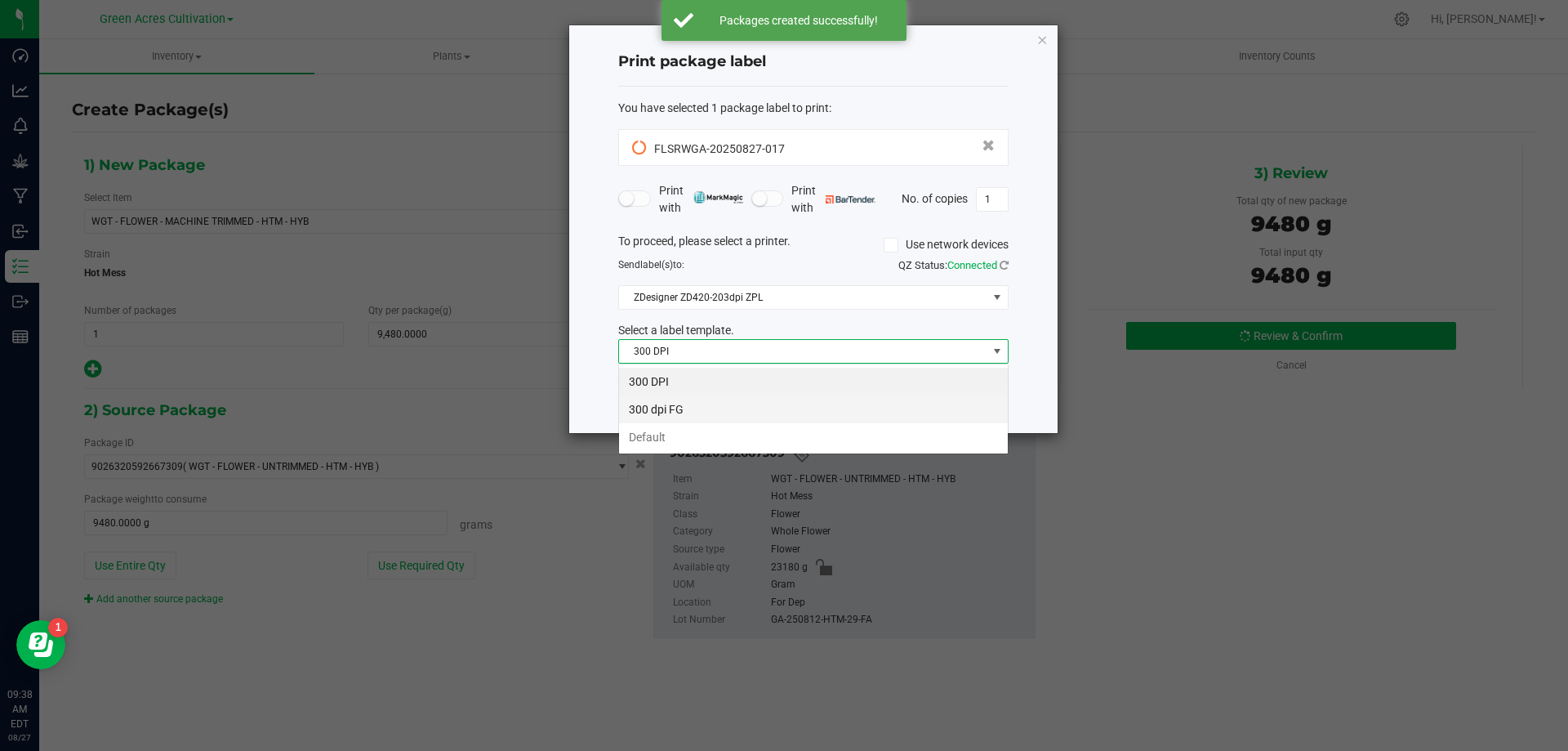
scroll to position [25, 390]
click at [775, 439] on li "Default" at bounding box center [813, 436] width 389 height 28
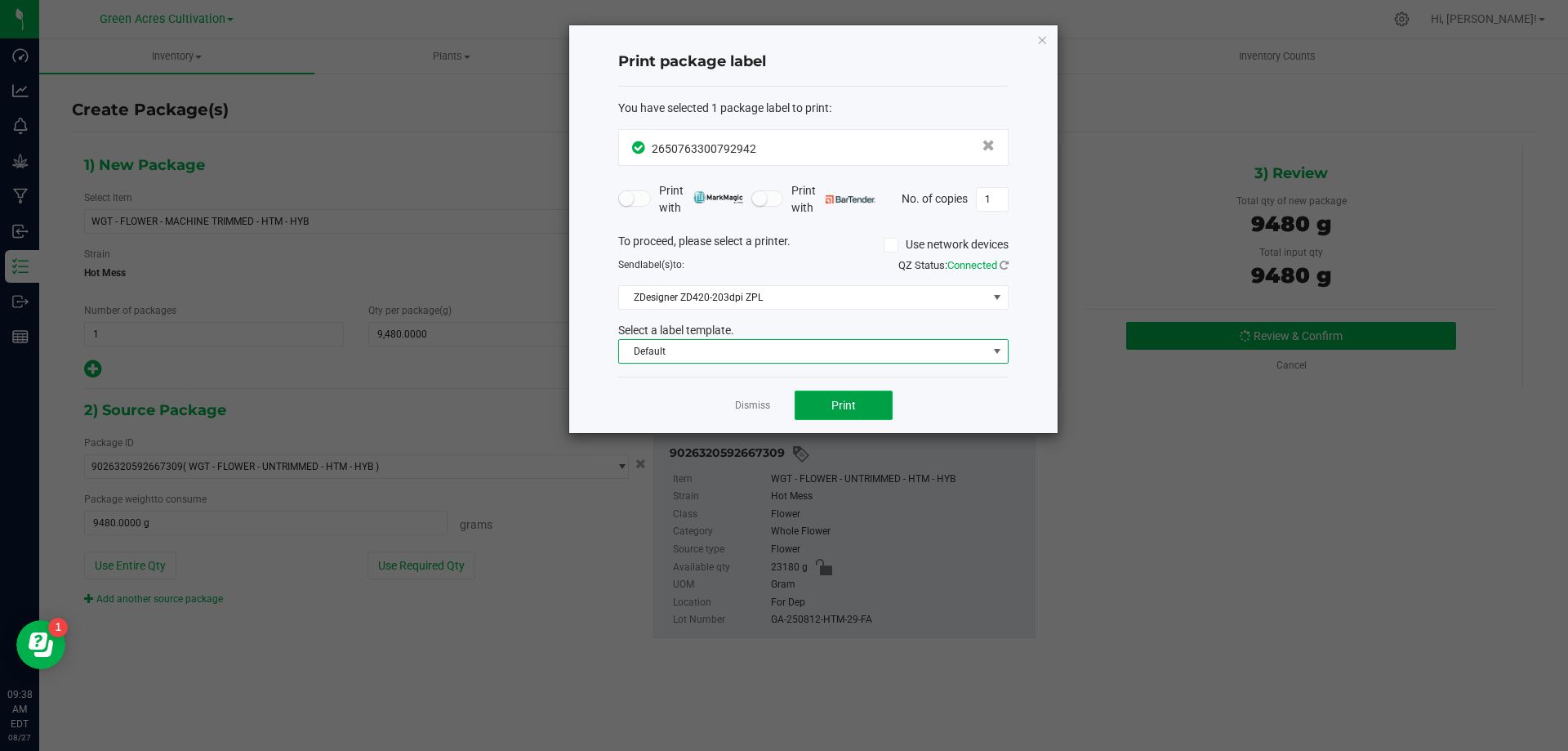
click at [839, 401] on span "Print" at bounding box center [844, 405] width 25 height 13
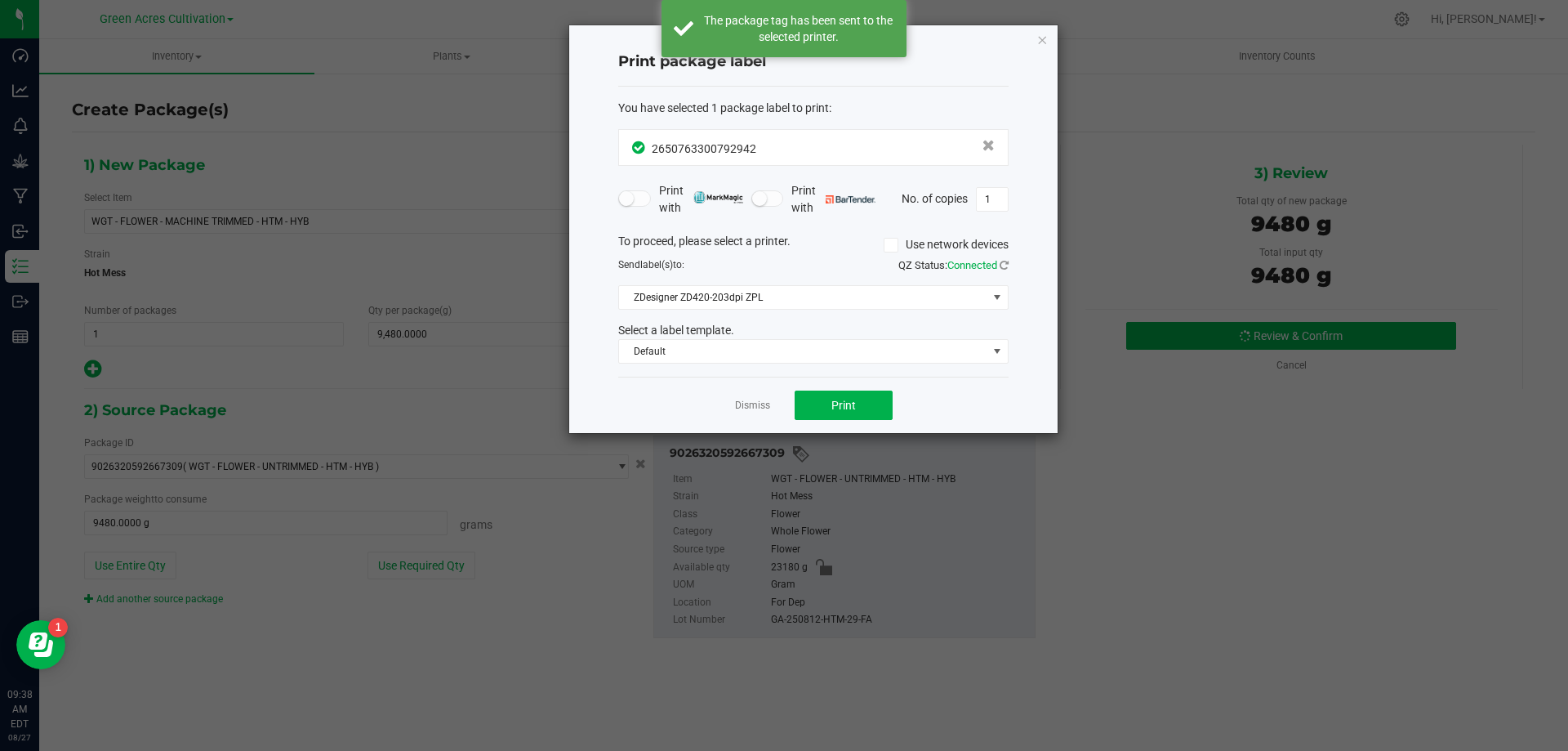
click at [770, 404] on link "Dismiss" at bounding box center [752, 406] width 35 height 14
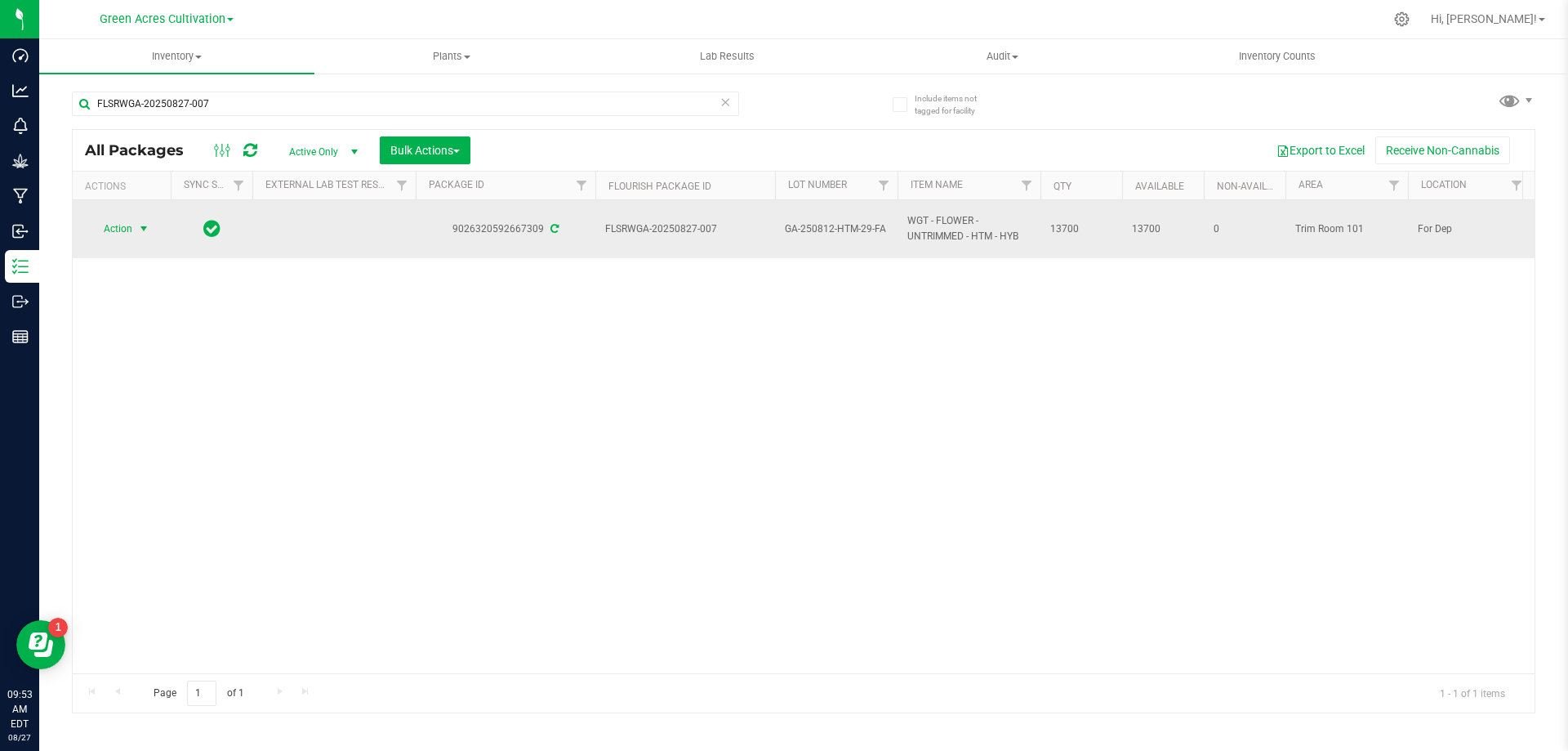
click at [113, 237] on span "Action" at bounding box center [111, 228] width 44 height 23
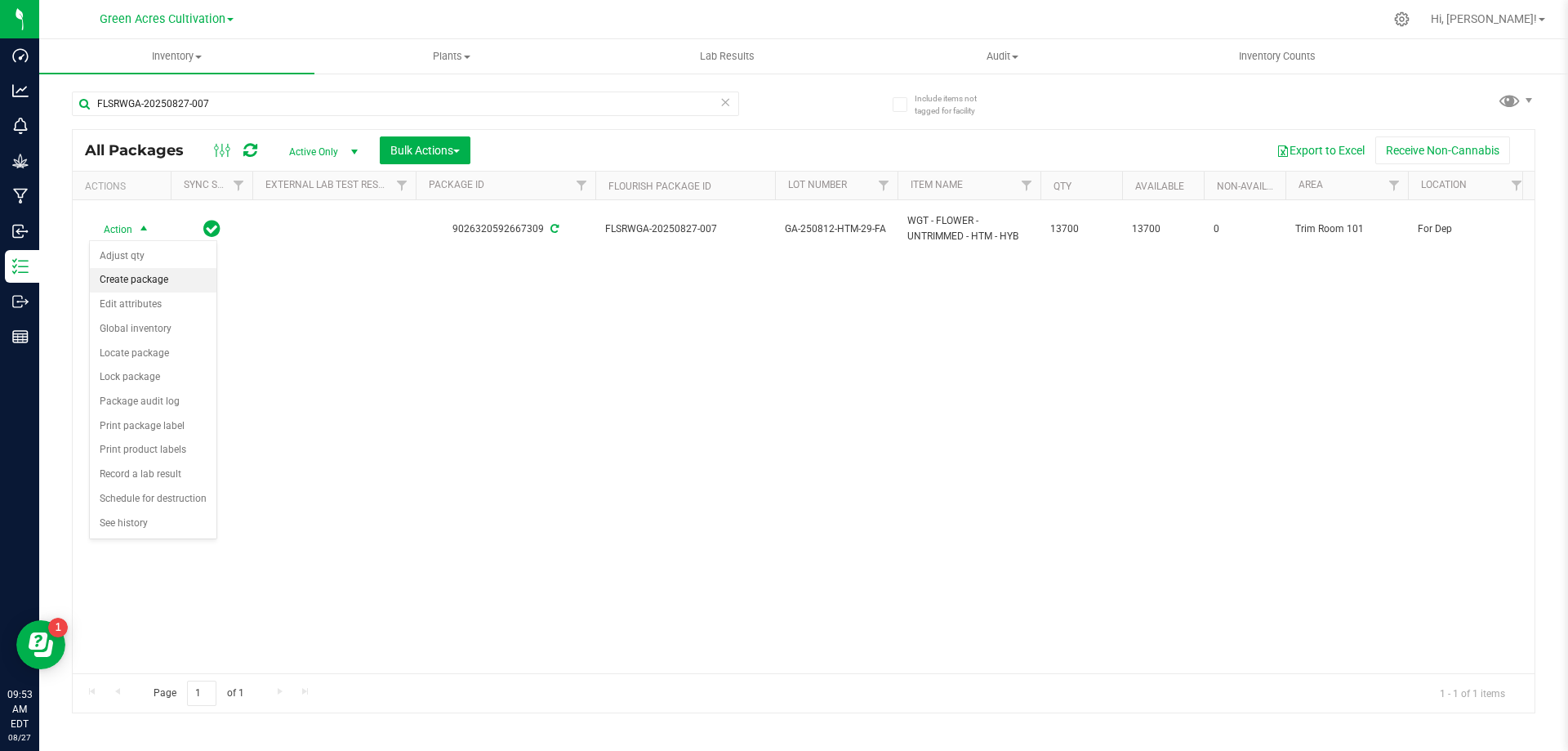
click at [147, 272] on li "Create package" at bounding box center [153, 280] width 127 height 25
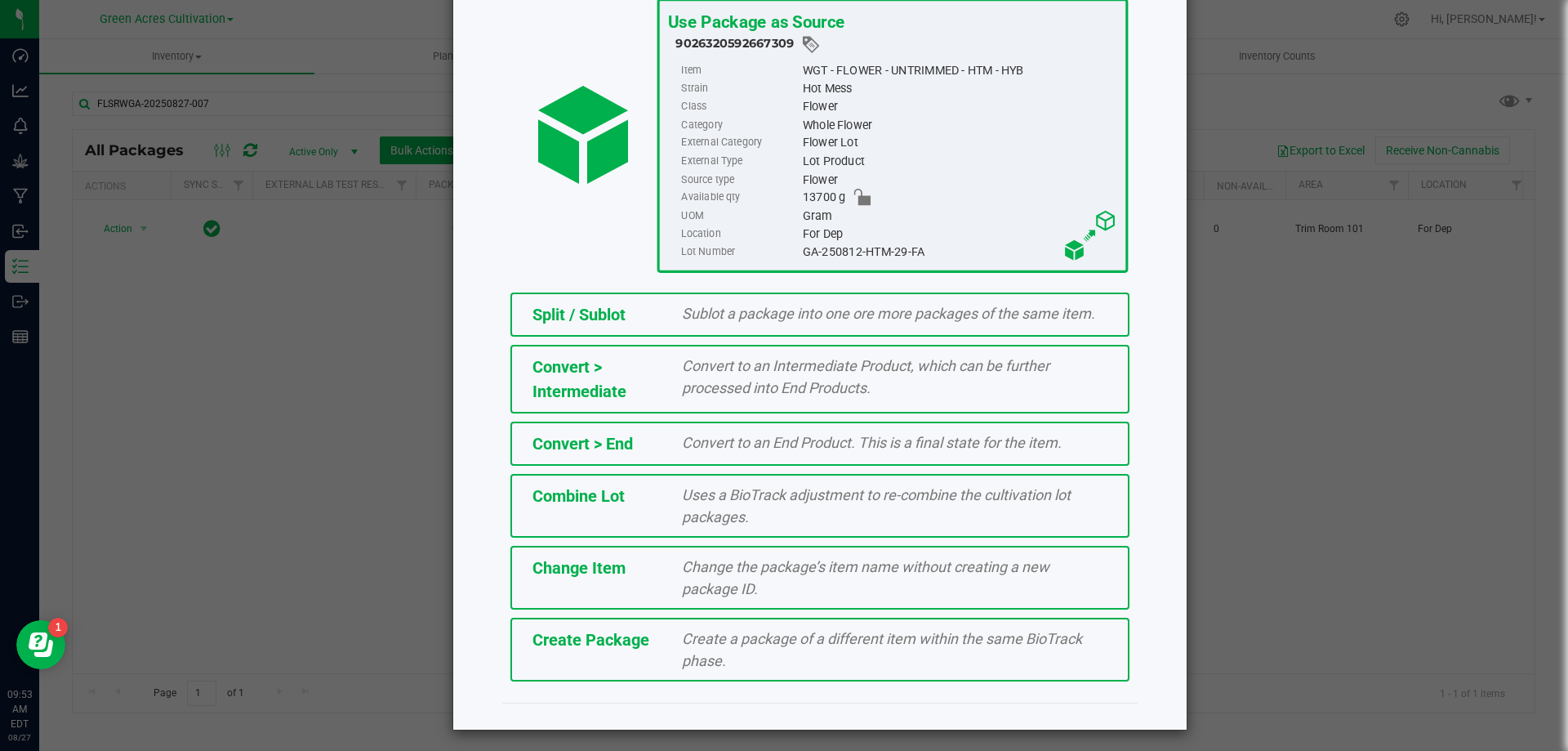
scroll to position [118, 0]
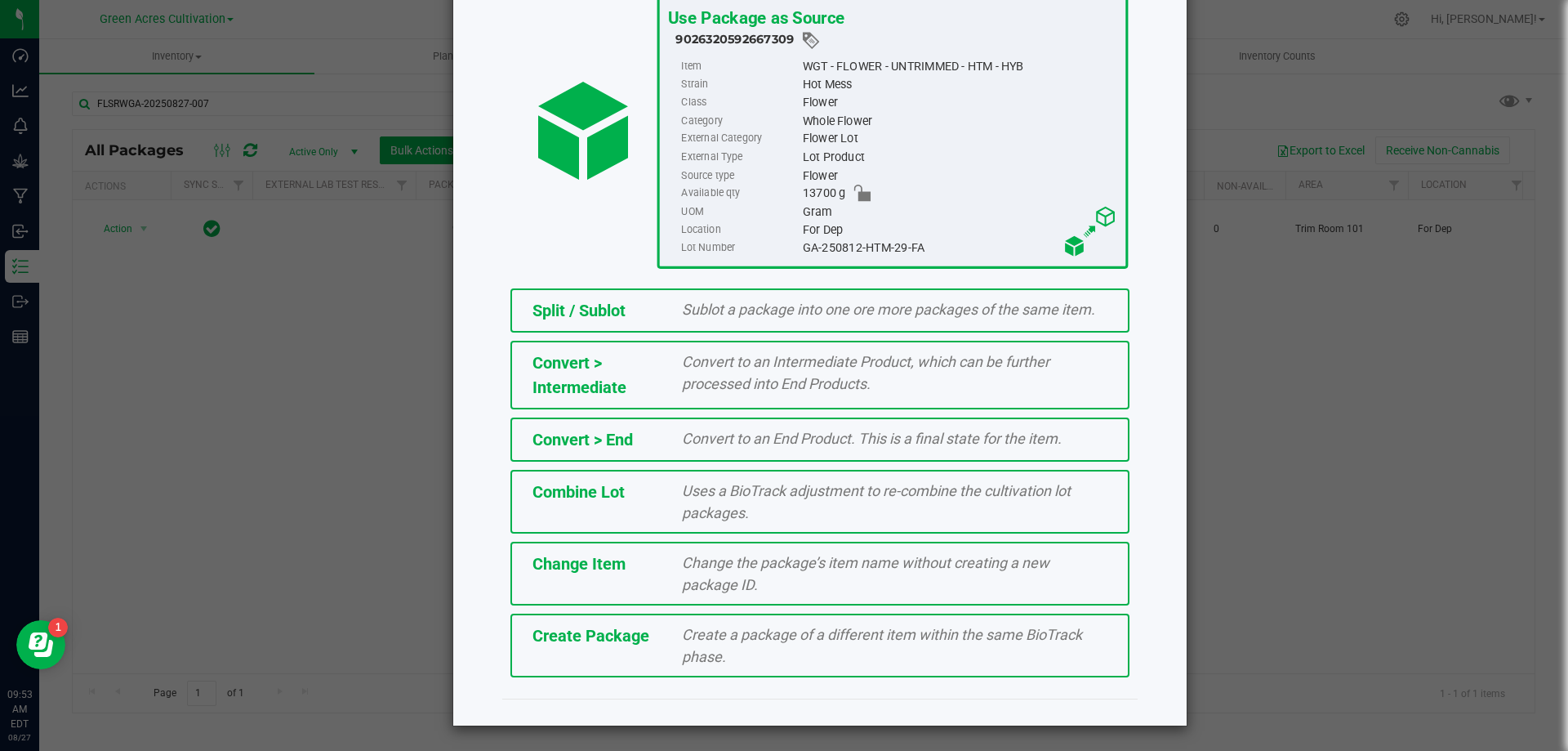
click at [827, 661] on div "Create a package of a different item within the same BioTrack phase." at bounding box center [895, 645] width 450 height 44
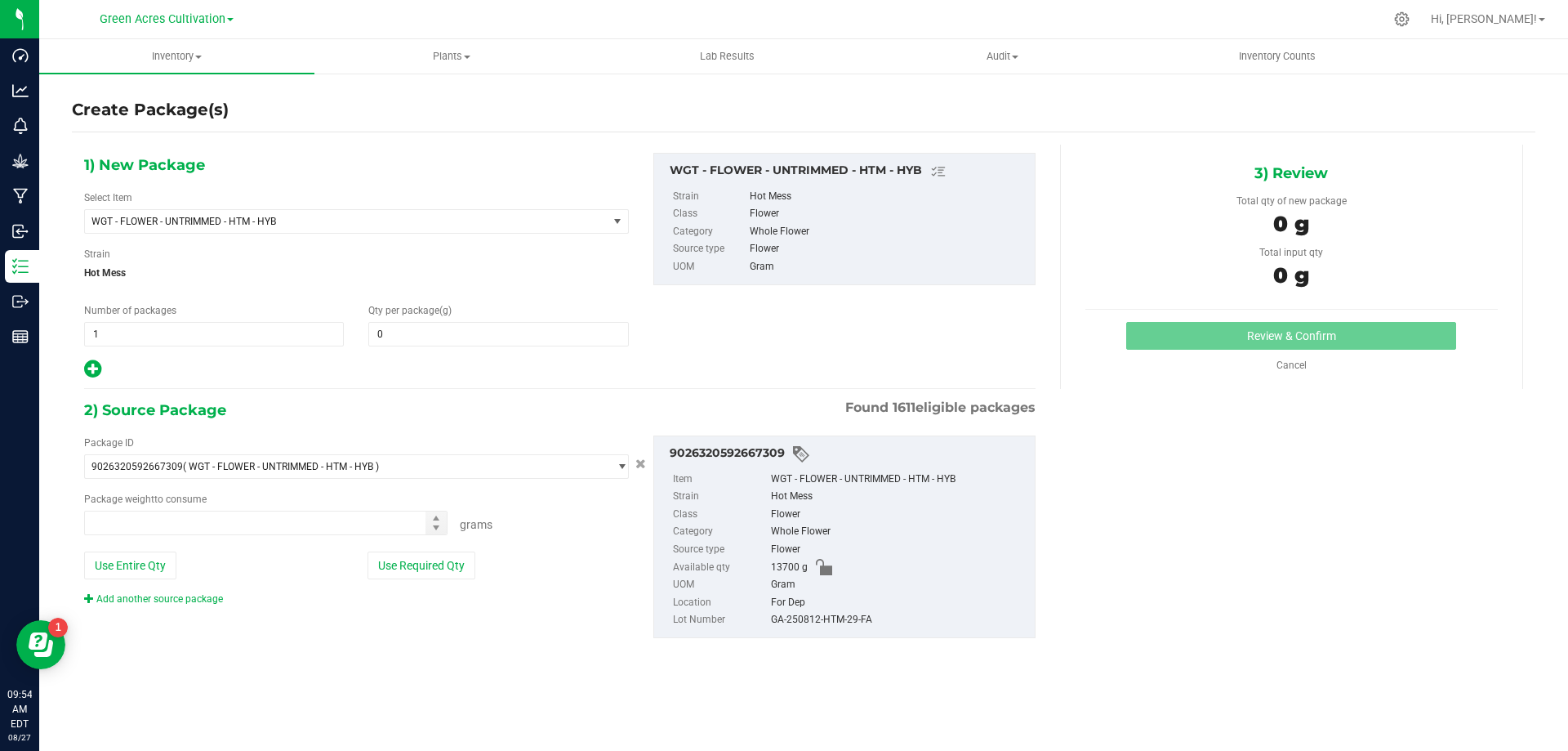
type input "0.0000"
type input "0.0000 g"
